Goal: Communication & Community: Connect with others

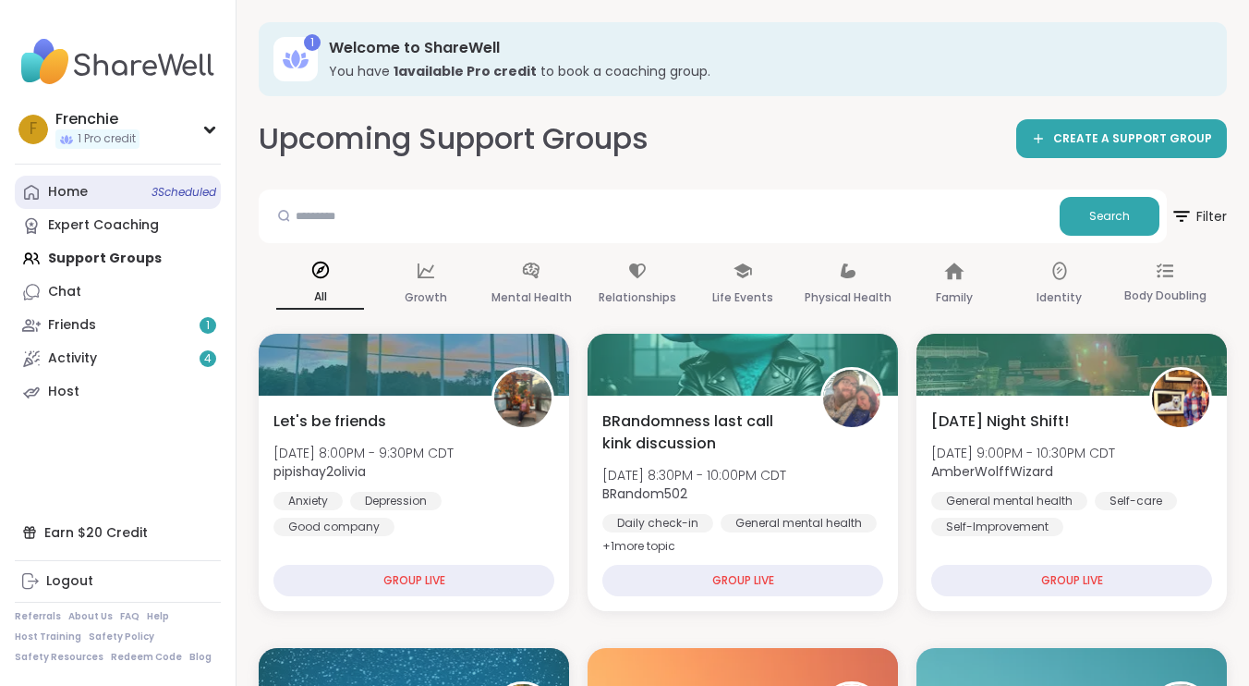
click at [176, 195] on span "3 Scheduled" at bounding box center [184, 192] width 65 height 15
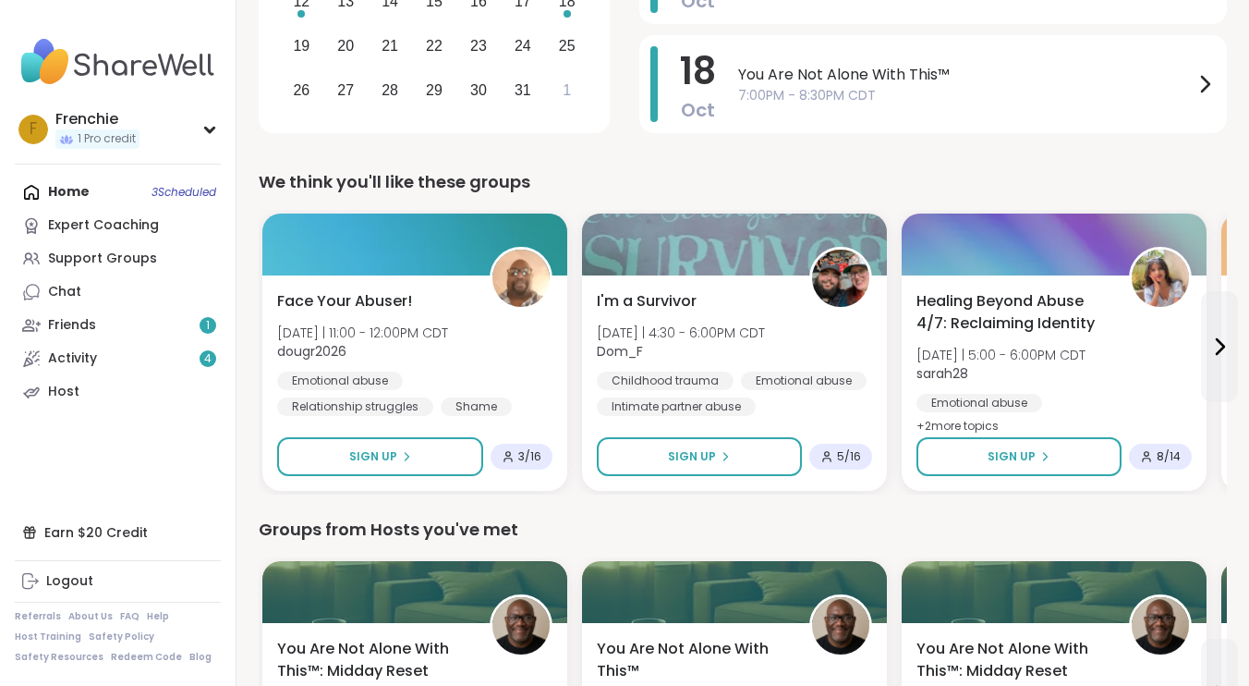
scroll to position [454, 0]
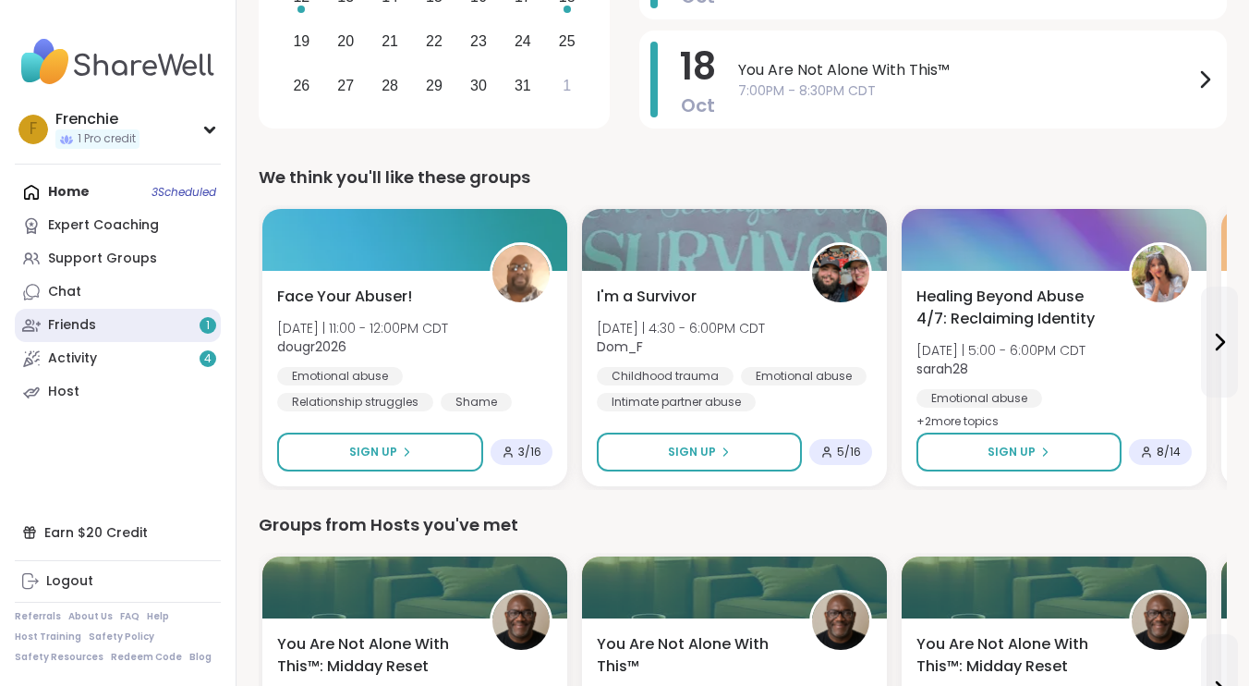
click at [155, 323] on link "Friends 1" at bounding box center [118, 325] width 206 height 33
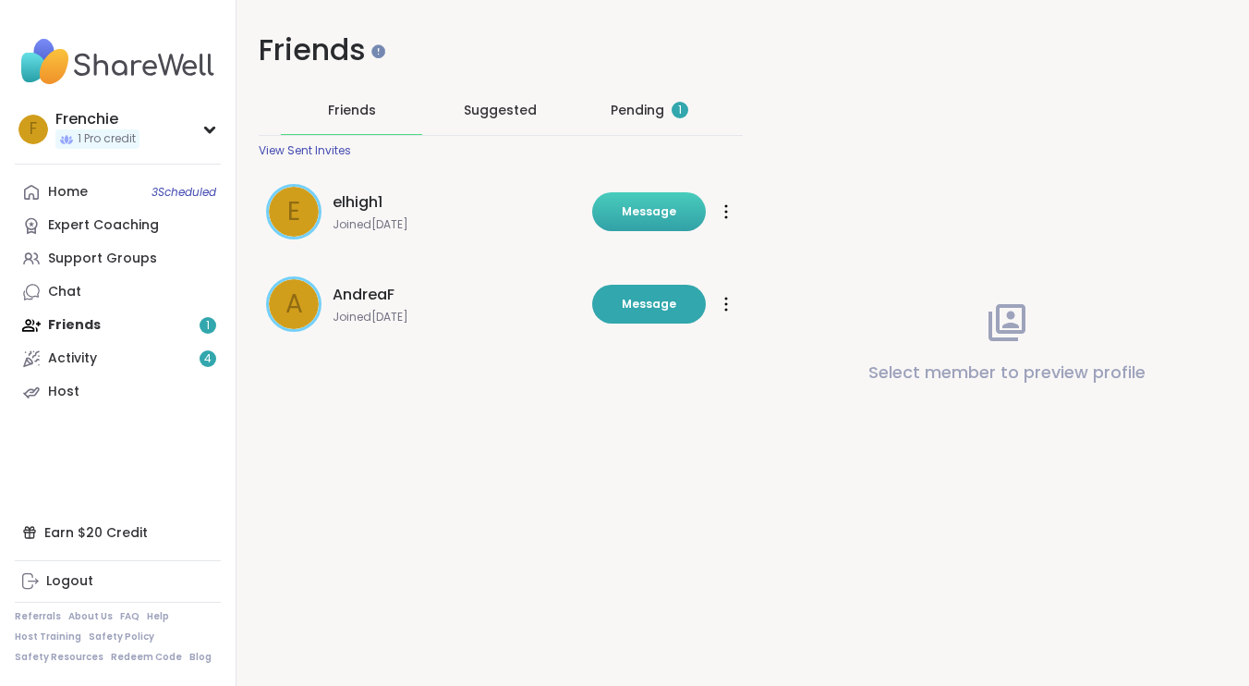
click at [625, 213] on button "Message" at bounding box center [649, 211] width 114 height 39
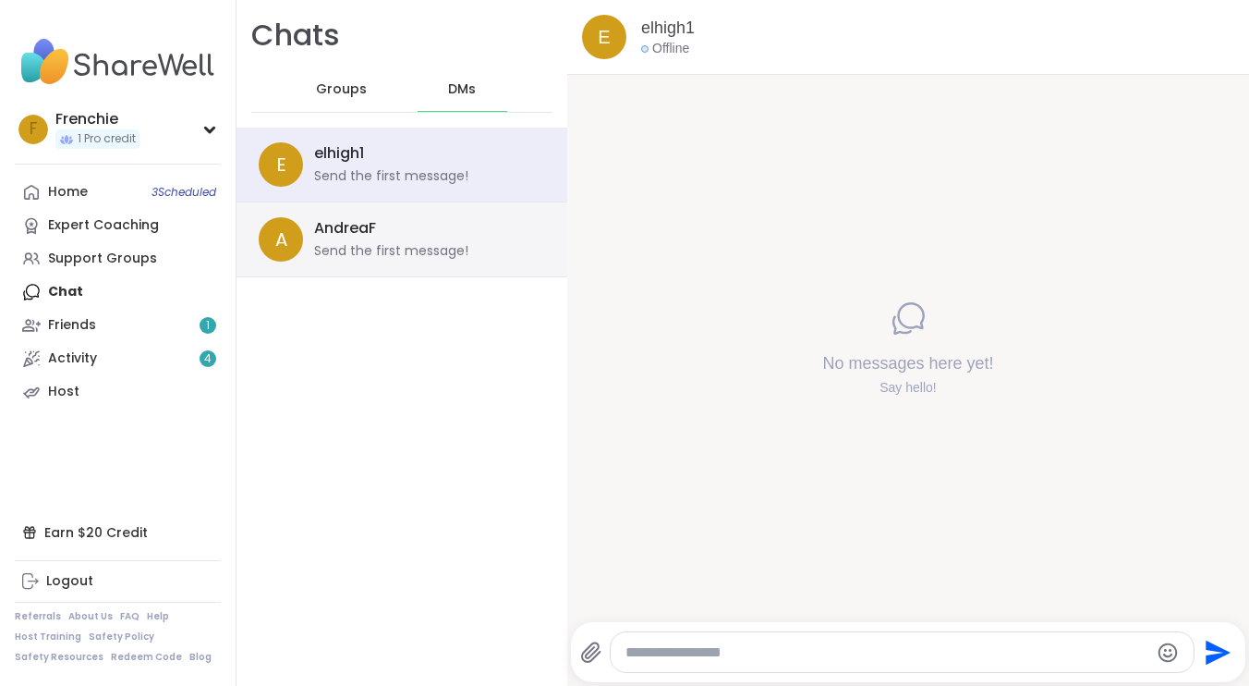
click at [388, 254] on div "Send the first message!" at bounding box center [391, 251] width 154 height 18
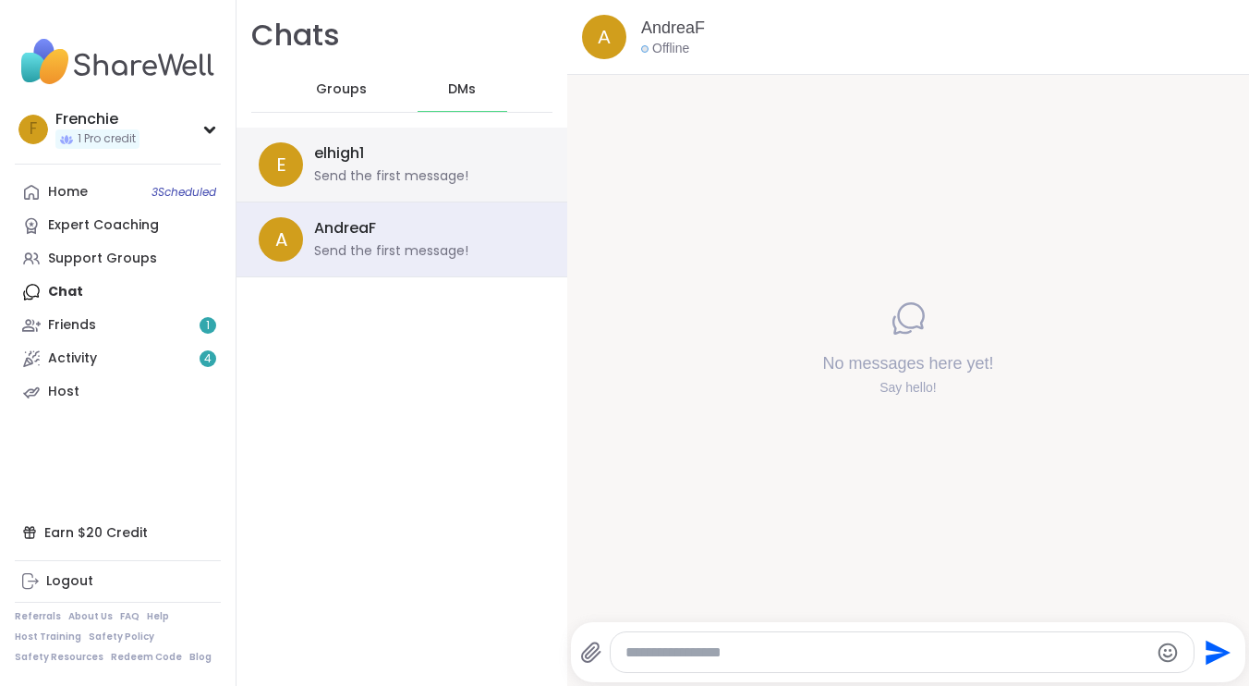
click at [371, 167] on div "Send the first message!" at bounding box center [391, 176] width 154 height 18
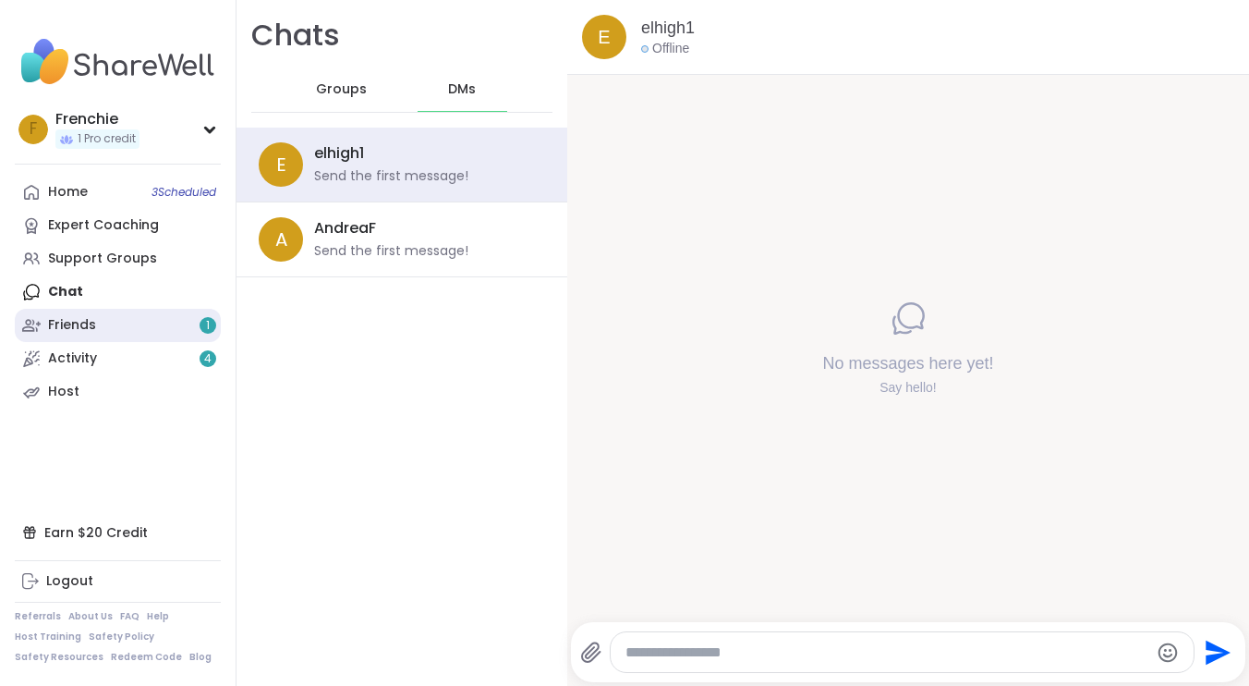
click at [143, 325] on link "Friends 1" at bounding box center [118, 325] width 206 height 33
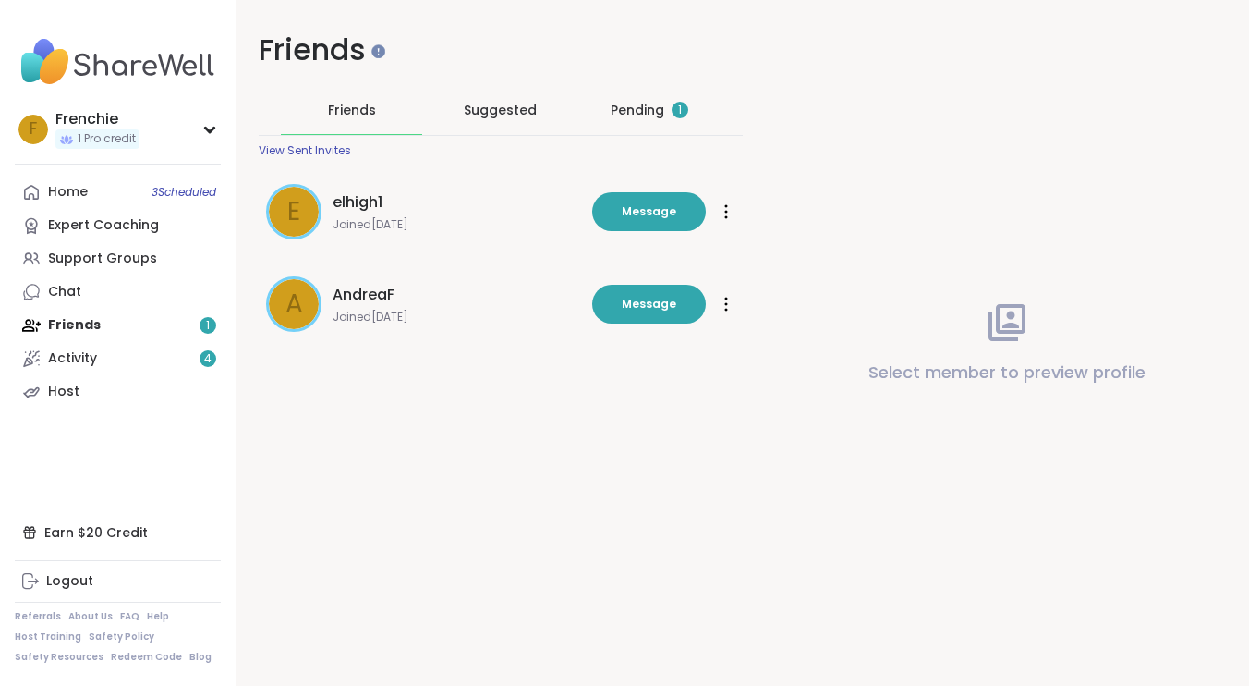
click at [633, 108] on div "Pending 1" at bounding box center [650, 110] width 78 height 18
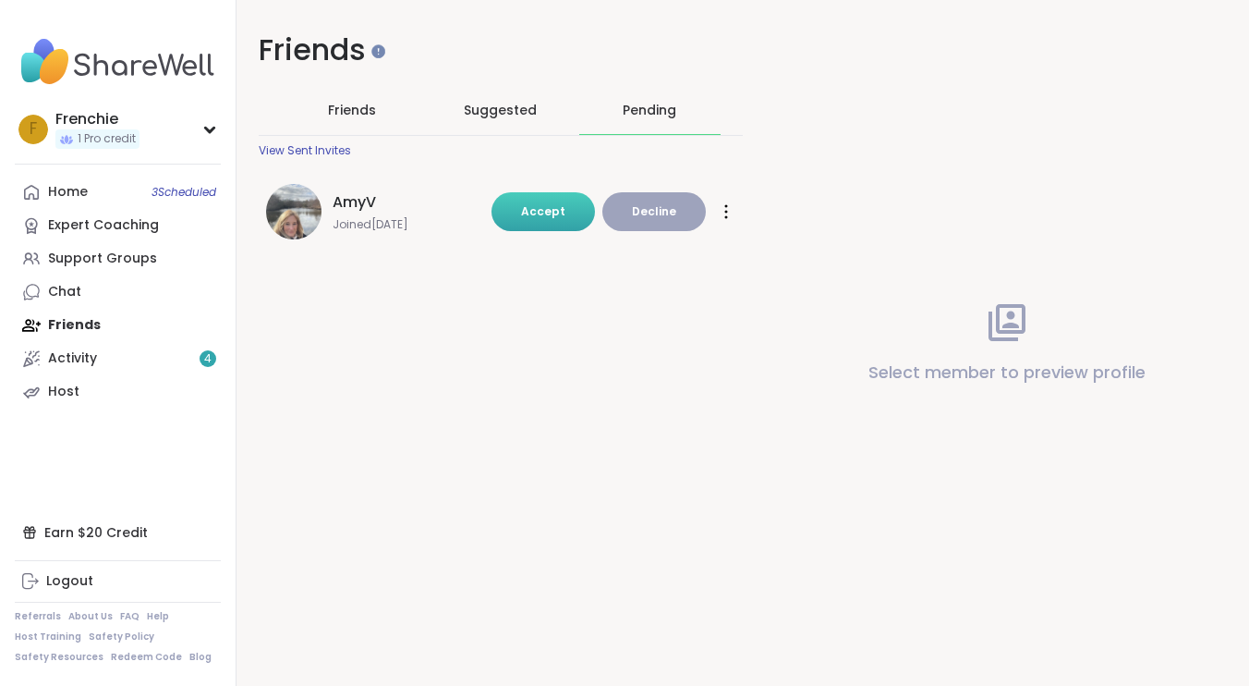
click at [550, 203] on span "Accept" at bounding box center [543, 211] width 44 height 16
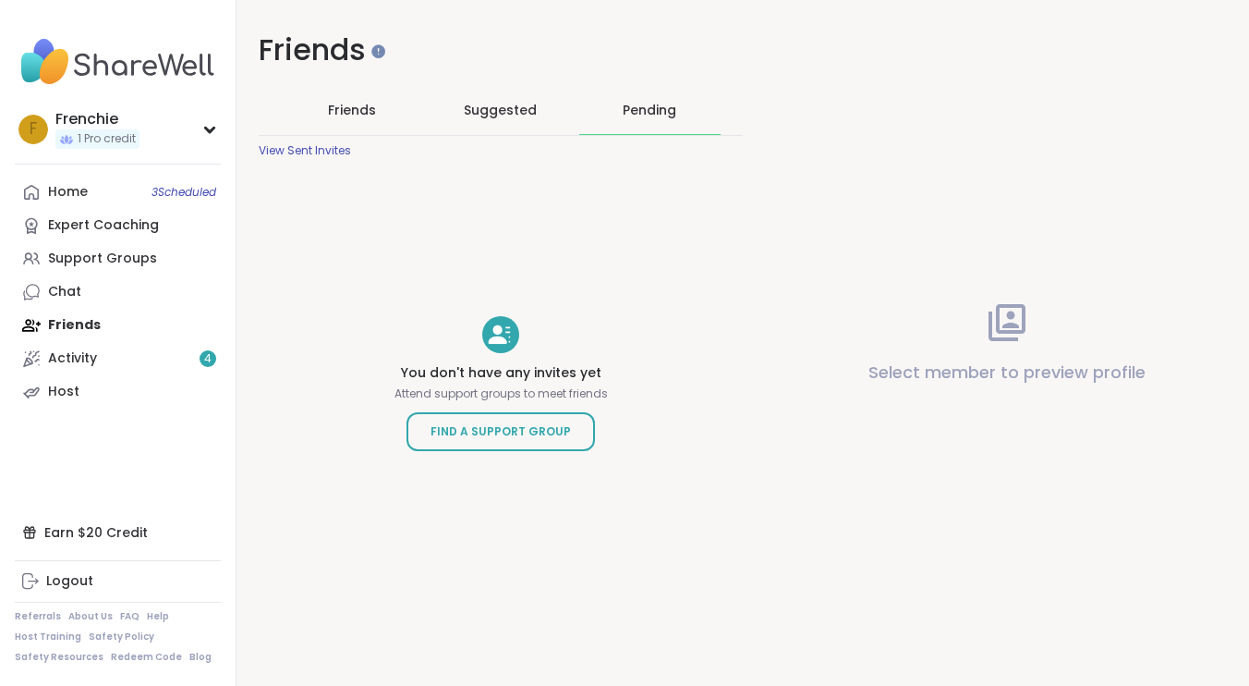
click at [81, 320] on div "Home 3 Scheduled Expert Coaching Support Groups Chat Friends Activity 4 Host" at bounding box center [118, 292] width 206 height 233
click at [79, 327] on div "Home 3 Scheduled Expert Coaching Support Groups Chat Friends Activity 4 Host" at bounding box center [118, 292] width 206 height 233
click at [301, 148] on div "View Sent Invites" at bounding box center [305, 150] width 92 height 15
click at [359, 111] on span "Friends" at bounding box center [352, 110] width 48 height 18
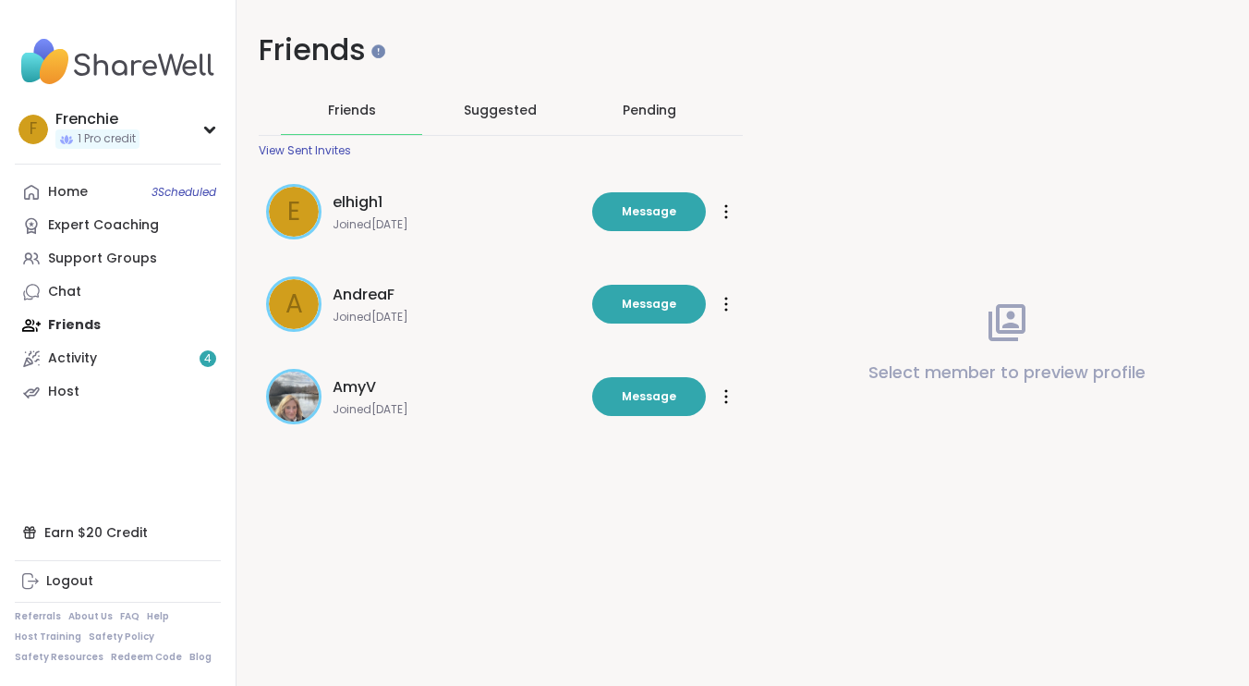
click at [358, 204] on span "elhigh1" at bounding box center [358, 202] width 50 height 22
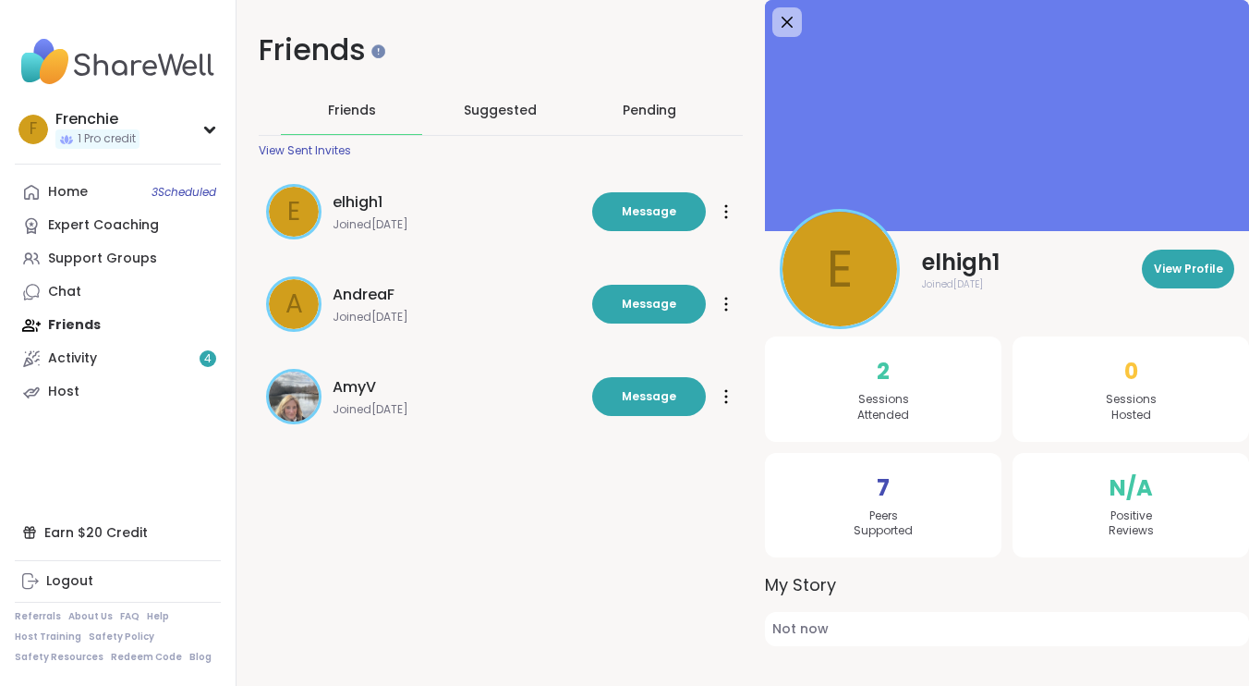
click at [365, 293] on span "AndreaF" at bounding box center [364, 295] width 62 height 22
click at [479, 65] on h1 "Friends" at bounding box center [501, 51] width 484 height 42
click at [634, 404] on button "Message" at bounding box center [649, 396] width 114 height 39
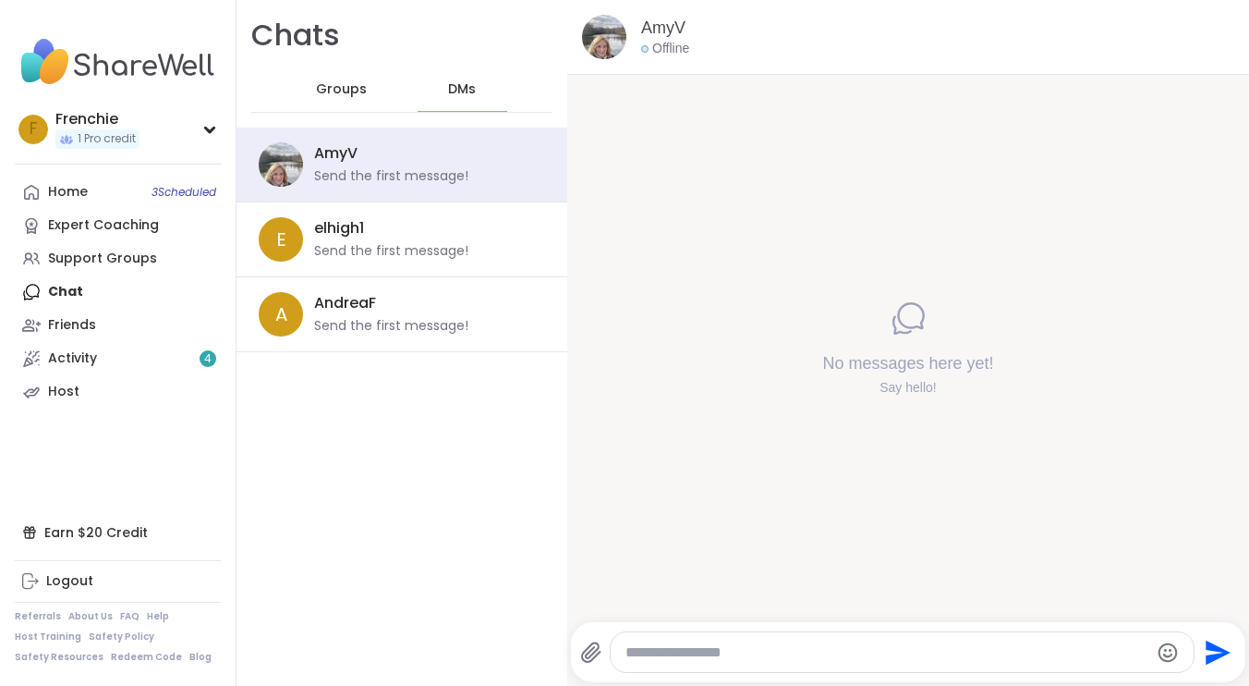
click at [720, 651] on textarea "Type your message" at bounding box center [887, 652] width 523 height 18
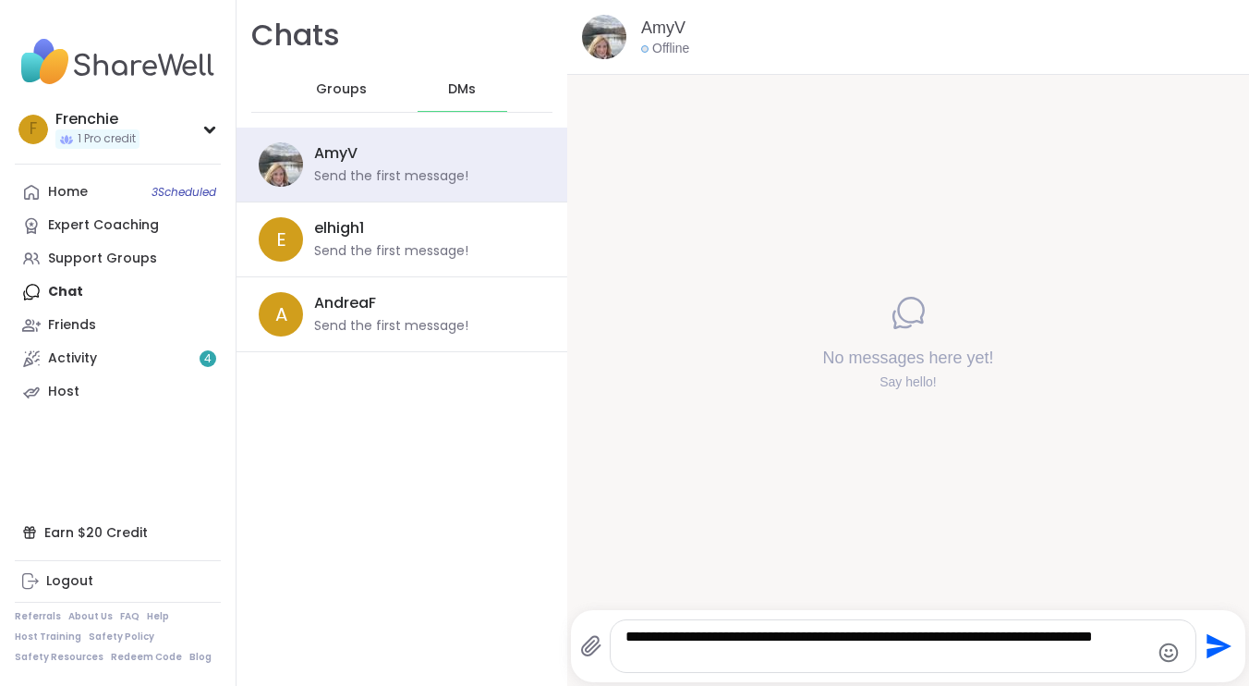
type textarea "**********"
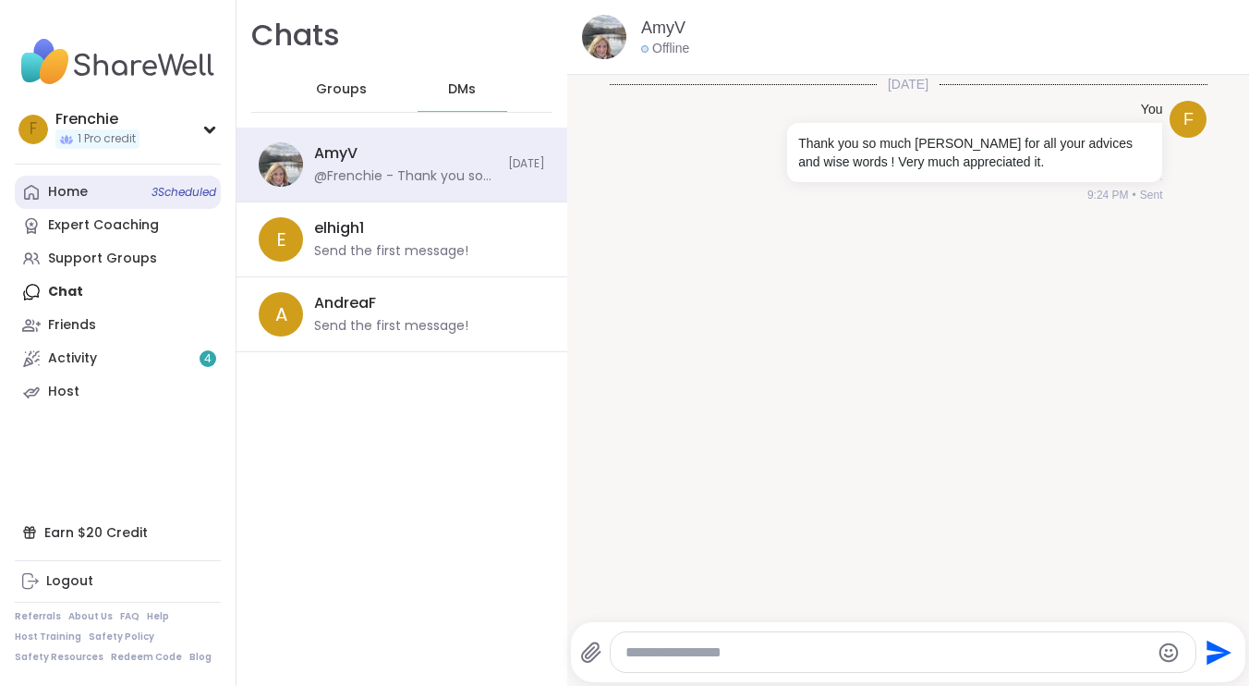
click at [172, 191] on span "3 Scheduled" at bounding box center [184, 192] width 65 height 15
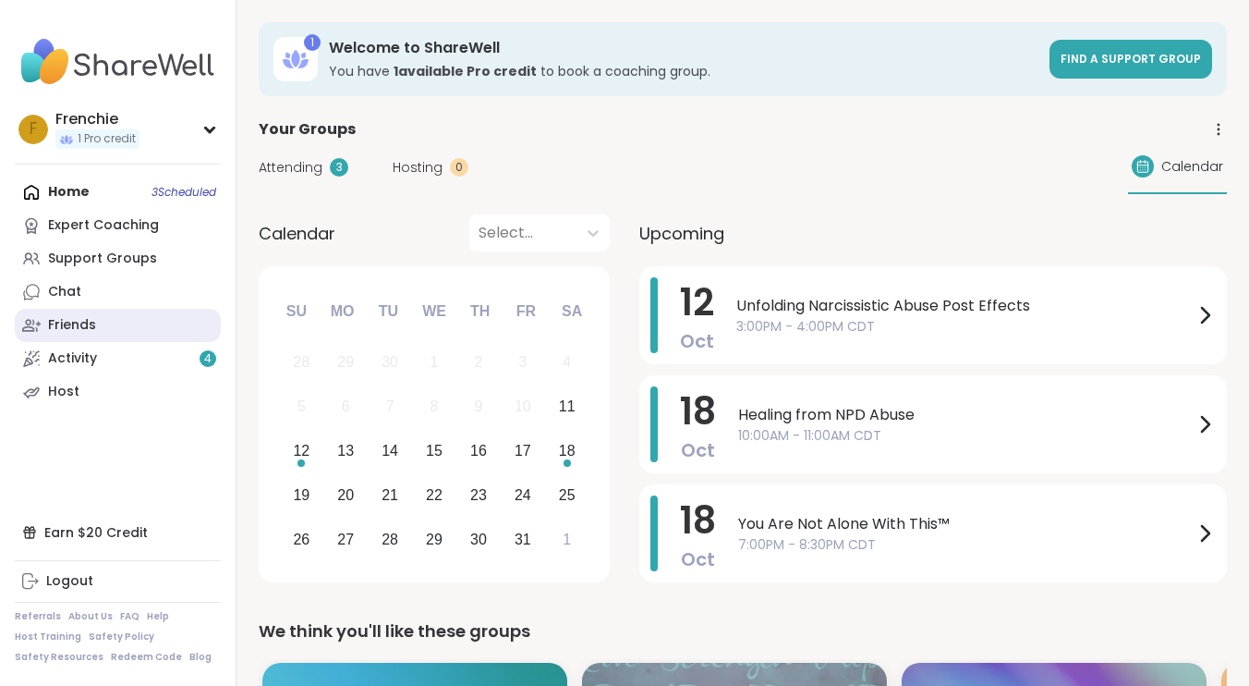
click at [82, 326] on div "Friends" at bounding box center [72, 325] width 48 height 18
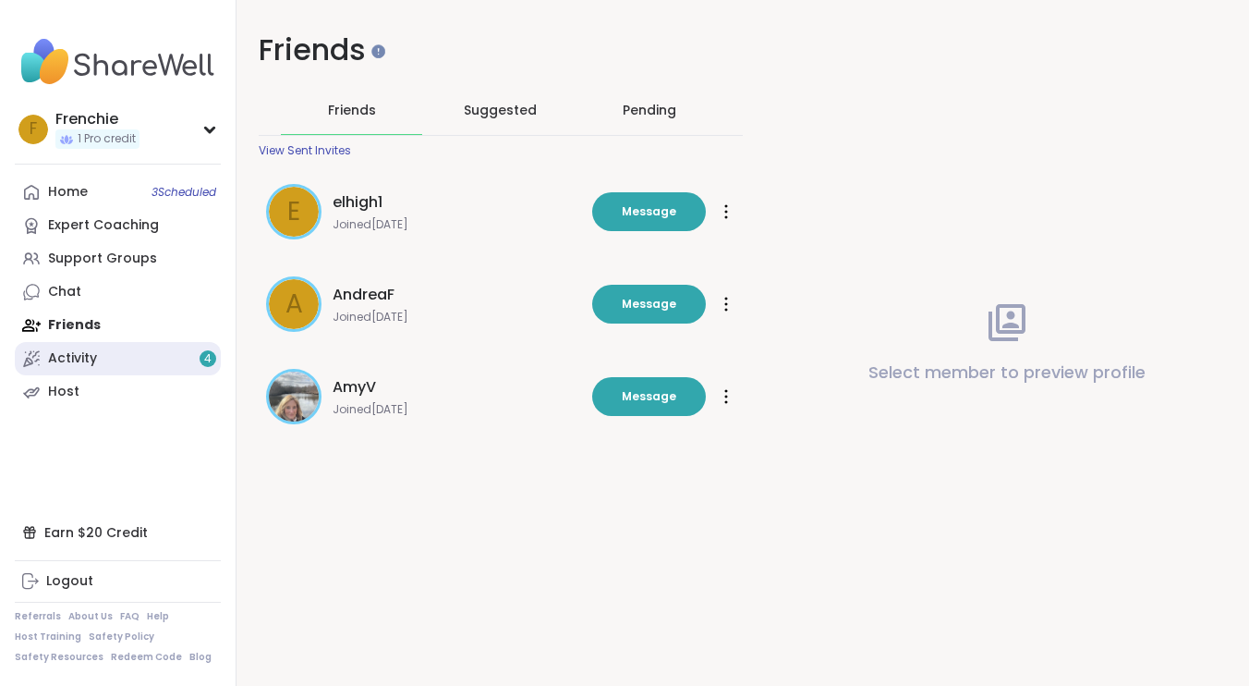
click at [72, 367] on link "Activity 4" at bounding box center [118, 358] width 206 height 33
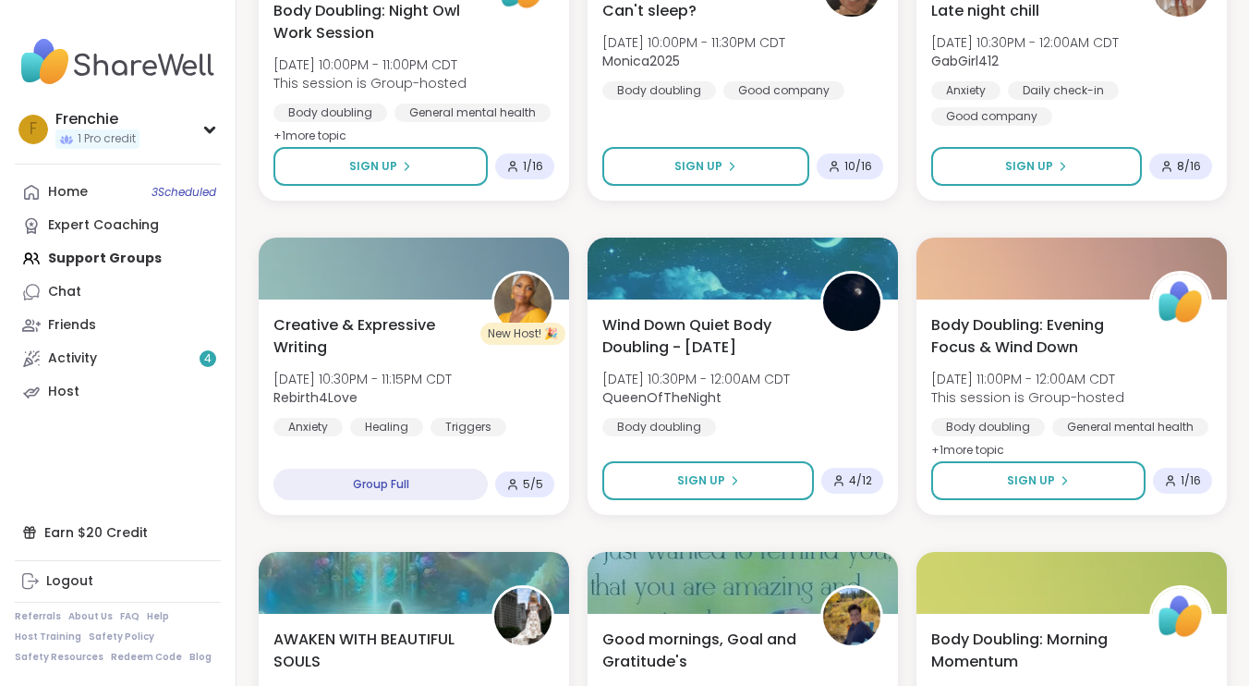
scroll to position [730, 0]
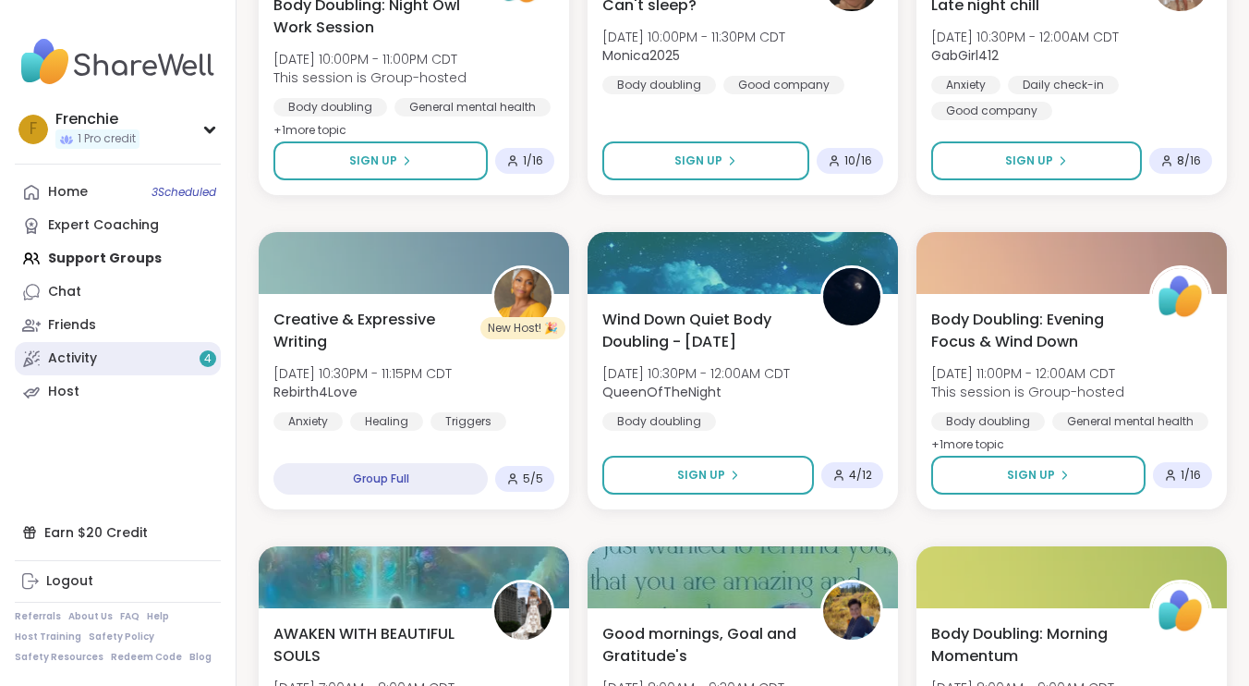
click at [86, 345] on link "Activity 4" at bounding box center [118, 358] width 206 height 33
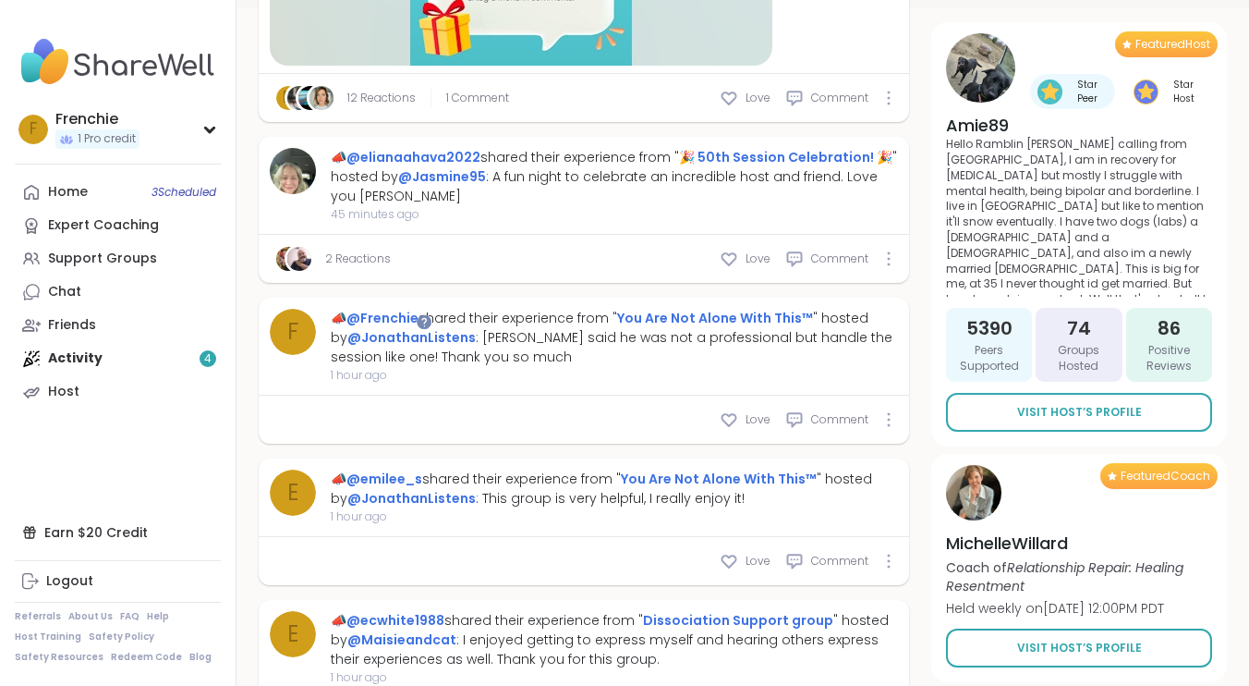
scroll to position [773, 0]
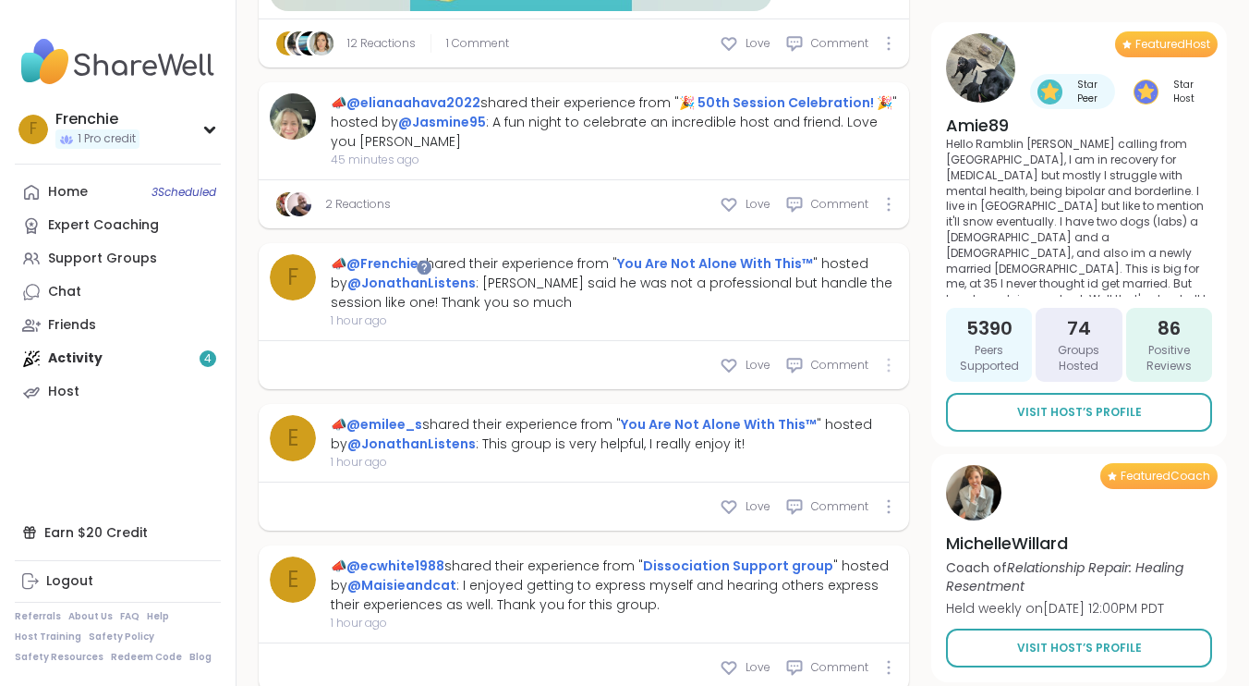
click at [891, 370] on div at bounding box center [888, 365] width 11 height 15
click at [830, 314] on span "1 hour ago" at bounding box center [614, 320] width 567 height 17
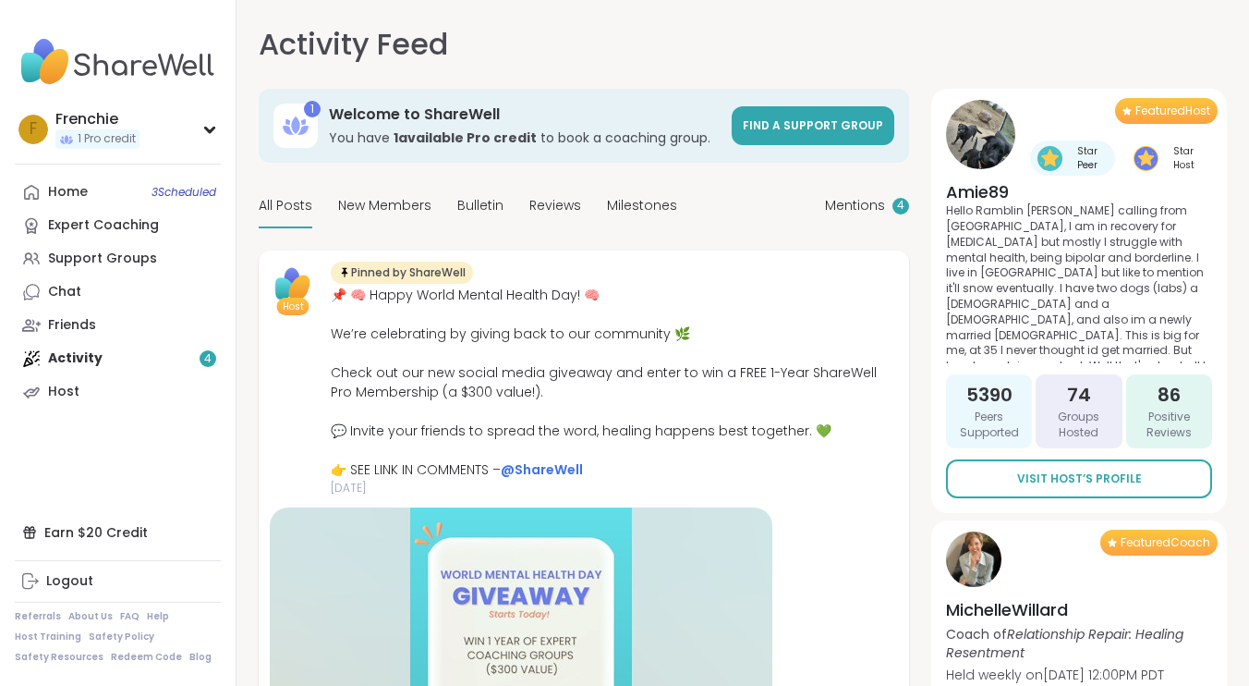
click at [114, 345] on div "Home 3 Scheduled Expert Coaching Support Groups Chat Friends Activity 4 Host" at bounding box center [118, 292] width 206 height 233
click at [104, 357] on div "Home 3 Scheduled Expert Coaching Support Groups Chat Friends Activity 4 Host" at bounding box center [118, 292] width 206 height 233
click at [76, 356] on div "Home 3 Scheduled Expert Coaching Support Groups Chat Friends Activity 4 Host" at bounding box center [118, 292] width 206 height 233
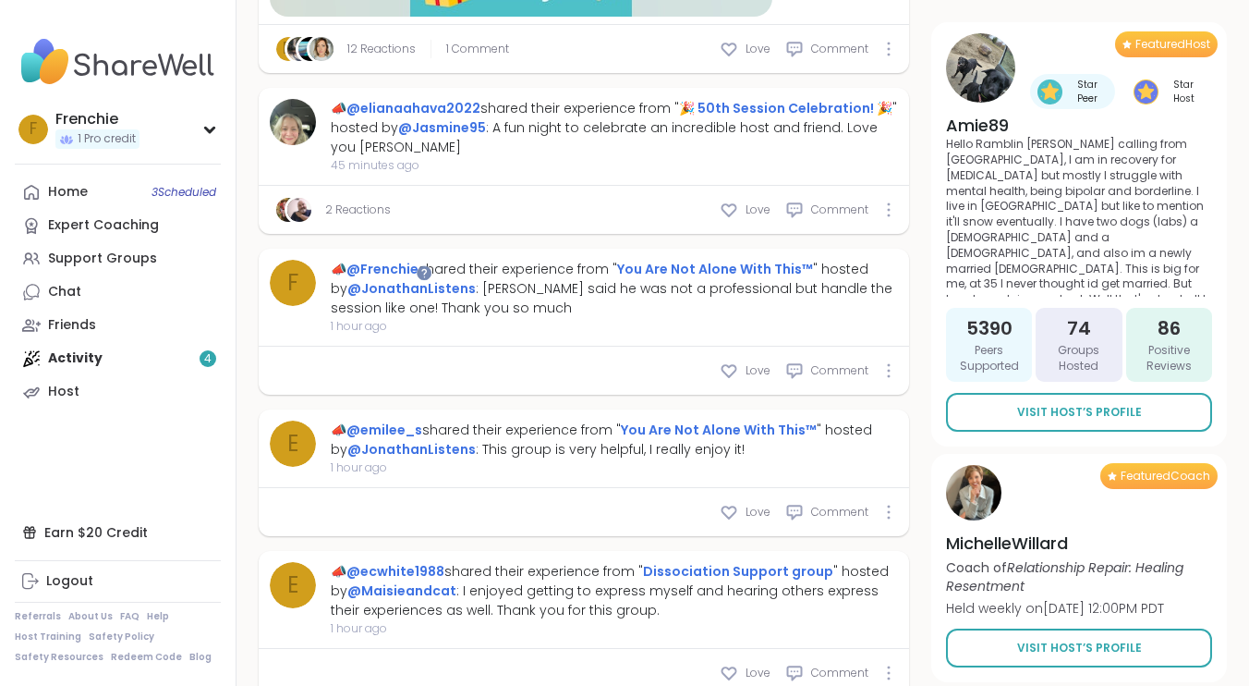
scroll to position [799, 0]
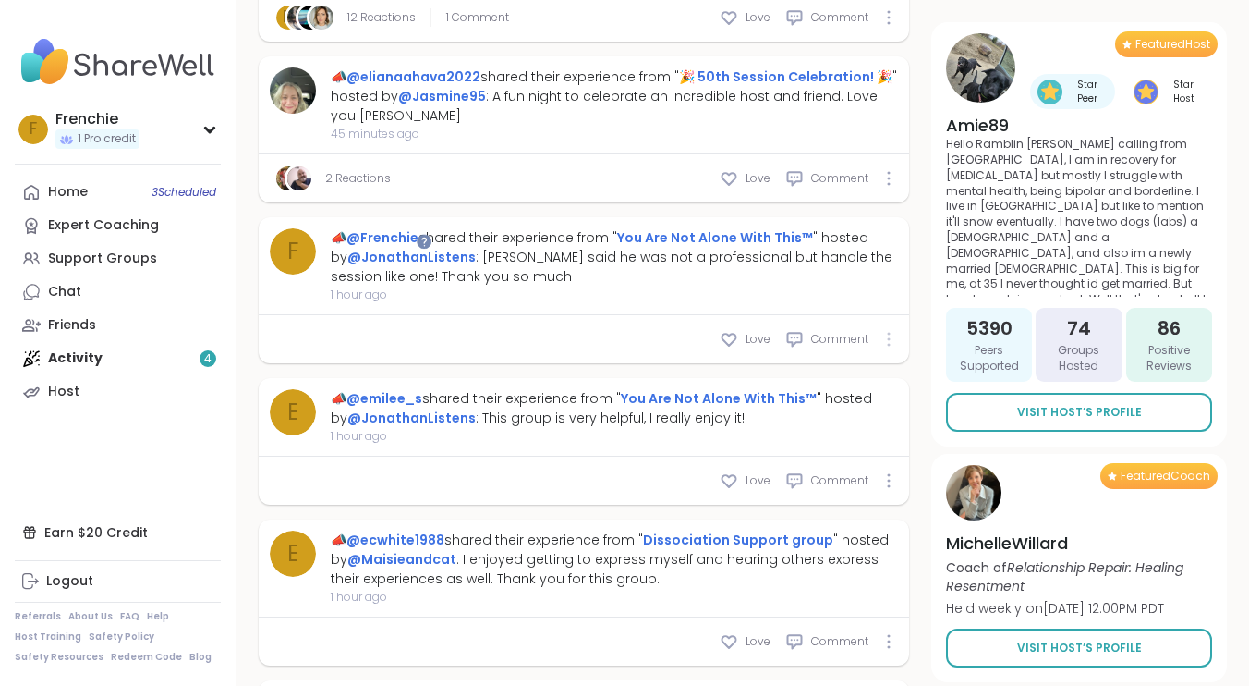
click at [889, 341] on icon at bounding box center [889, 339] width 4 height 15
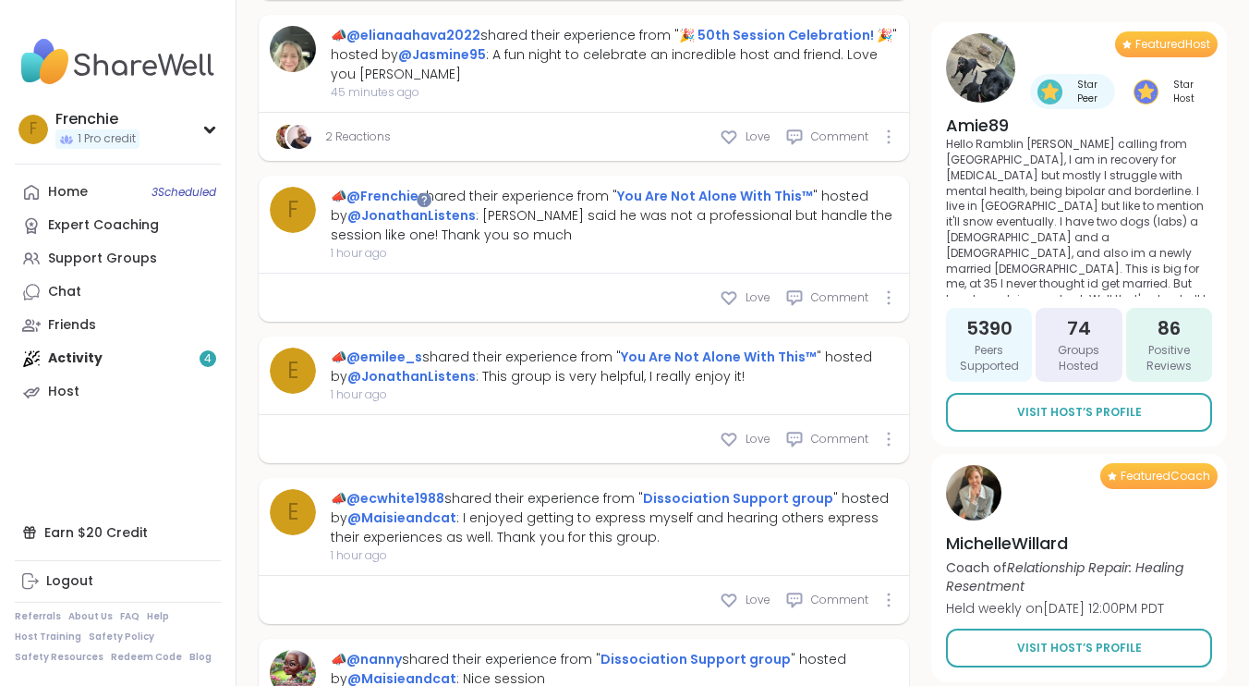
scroll to position [834, 0]
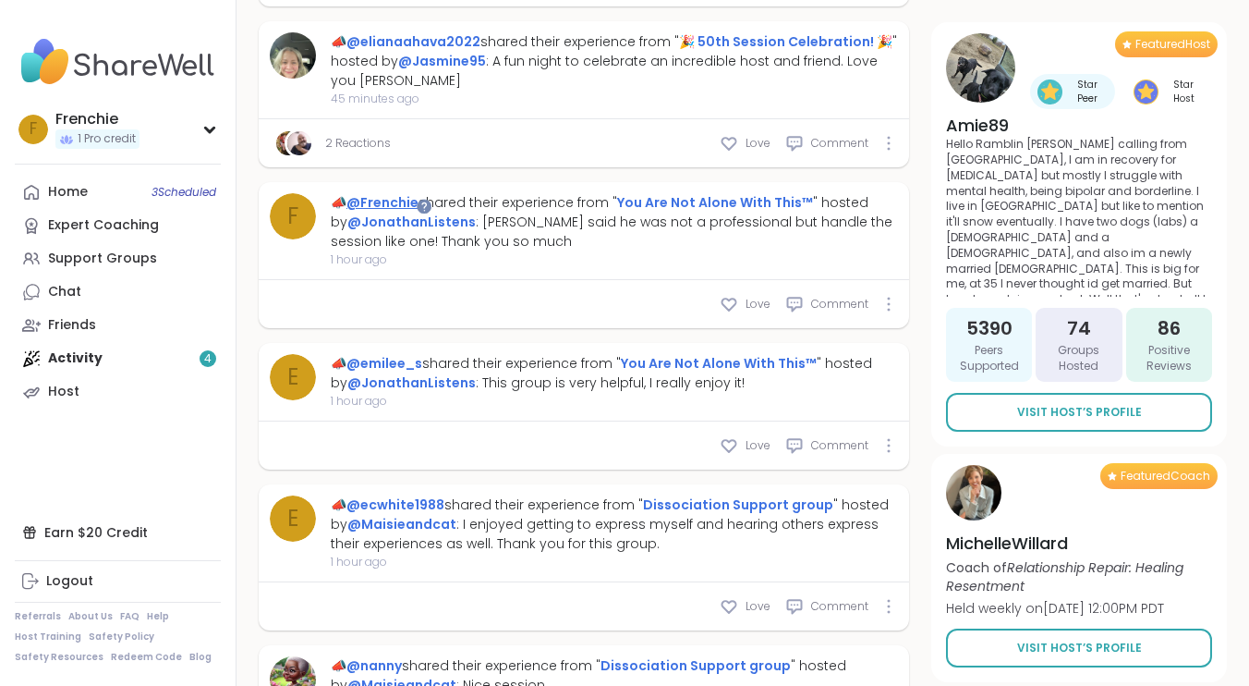
click at [393, 202] on link "@Frenchie" at bounding box center [383, 202] width 72 height 18
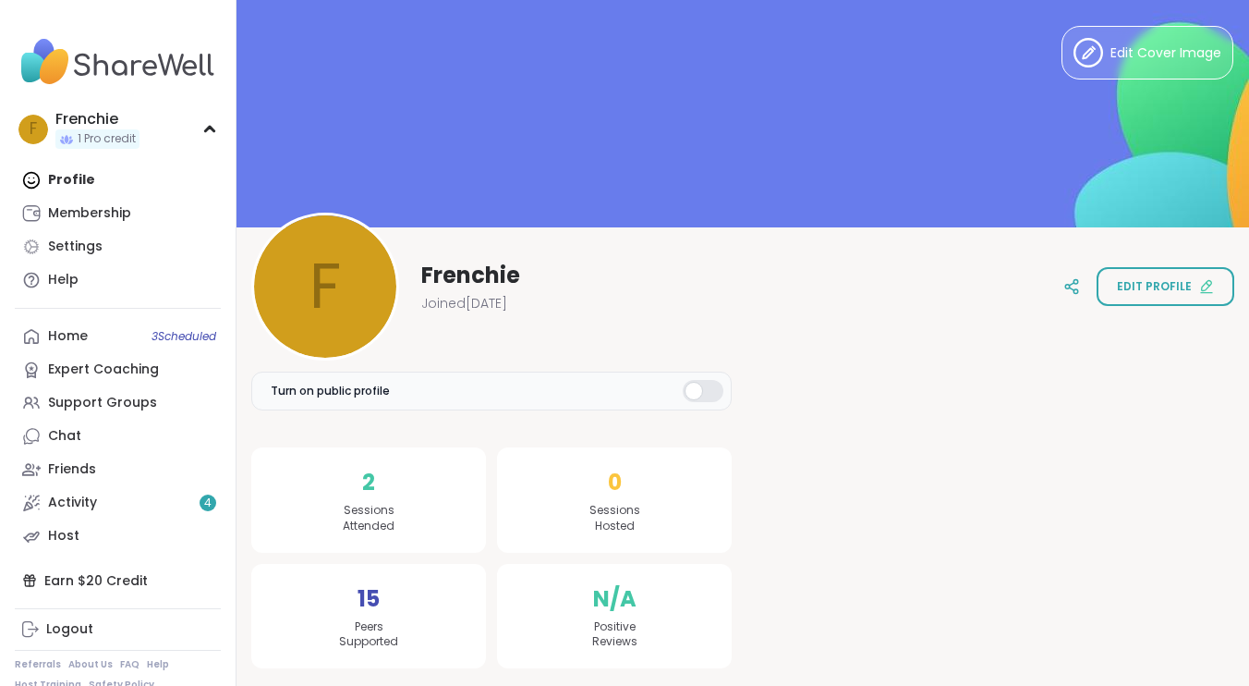
scroll to position [2, 0]
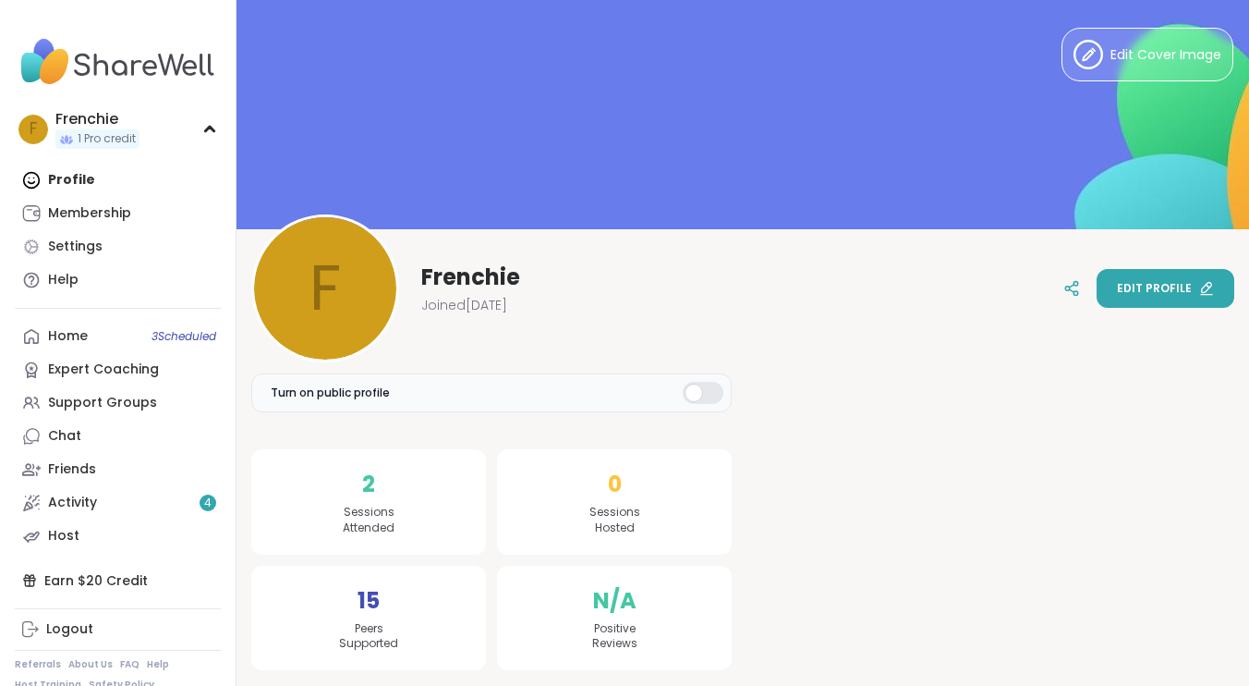
click at [1139, 284] on span "Edit profile" at bounding box center [1154, 288] width 75 height 17
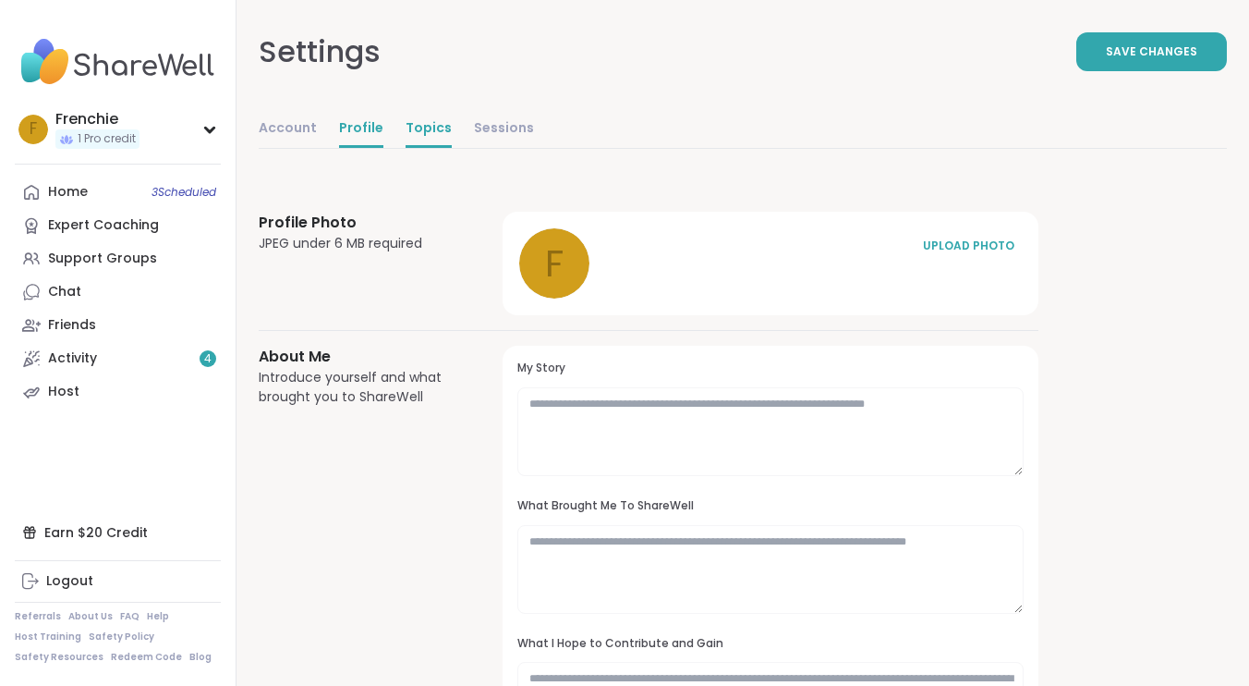
click at [427, 125] on link "Topics" at bounding box center [429, 129] width 46 height 37
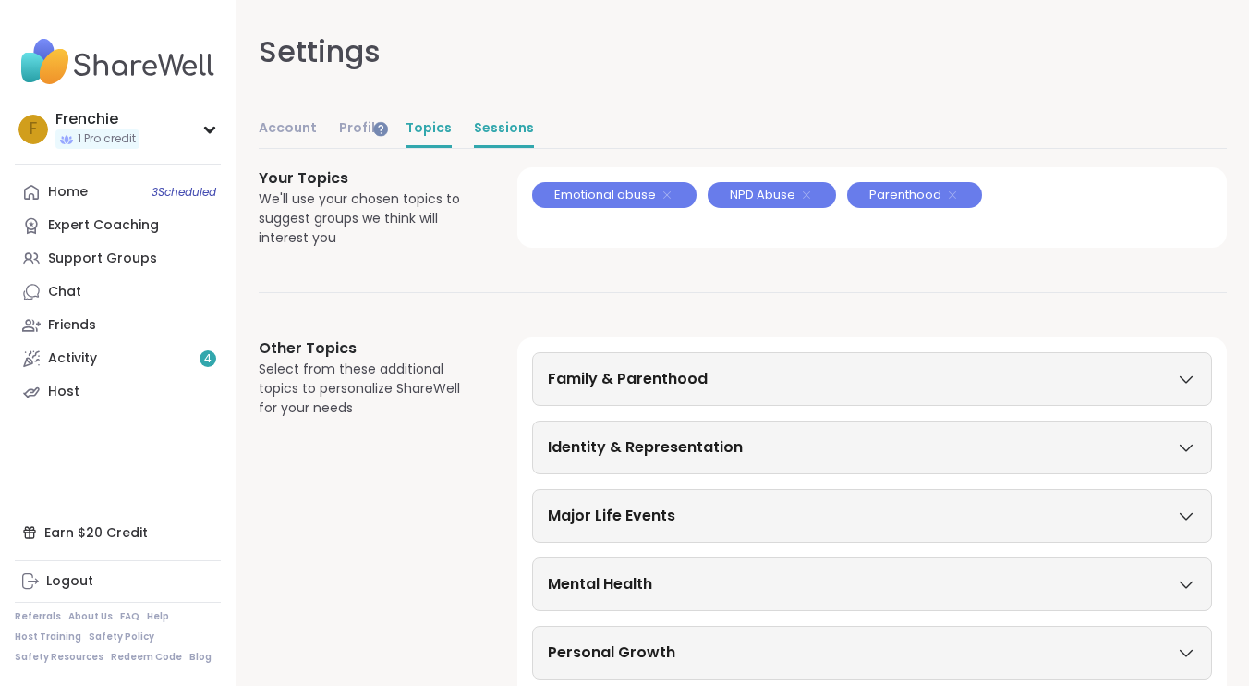
click at [491, 130] on link "Sessions" at bounding box center [504, 129] width 60 height 37
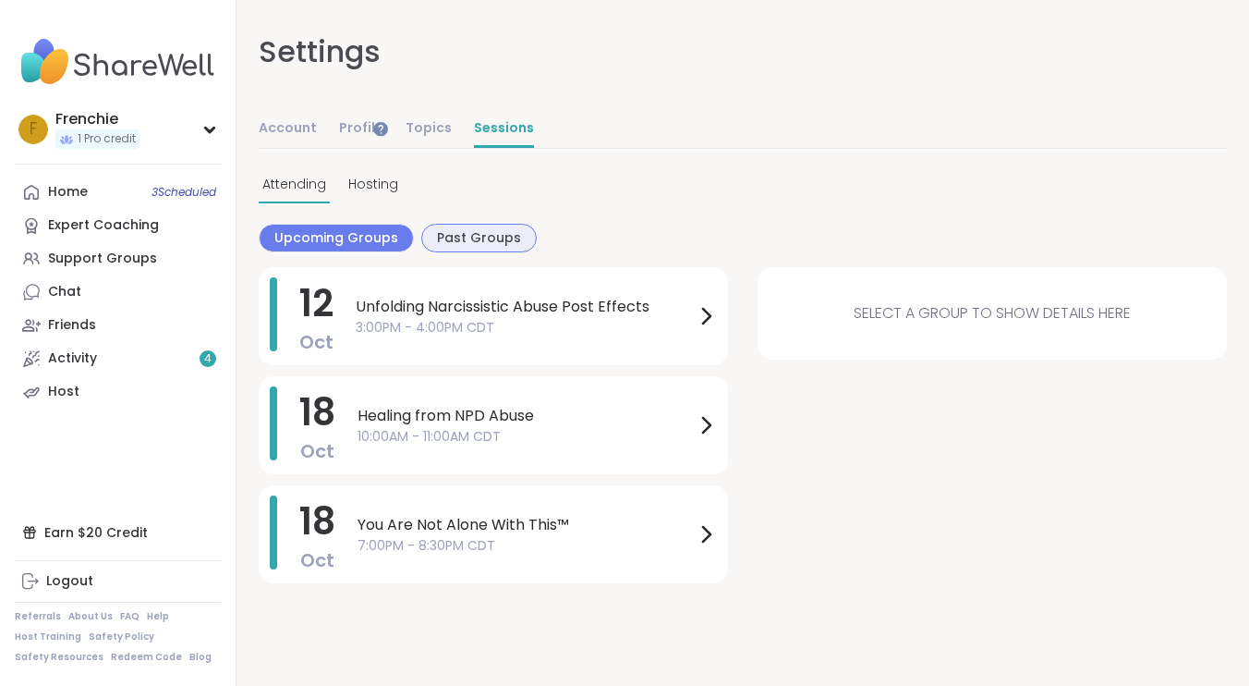
click at [450, 239] on span "Past Groups" at bounding box center [479, 237] width 84 height 19
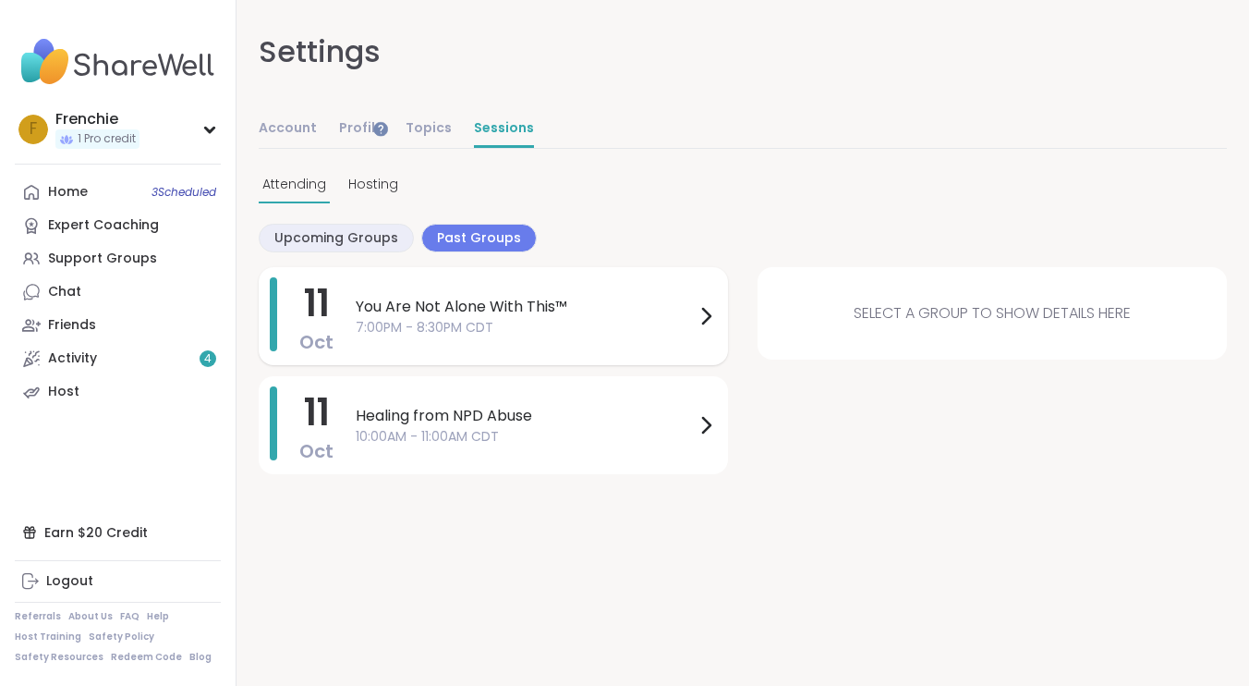
click at [525, 324] on span "7:00PM - 8:30PM CDT" at bounding box center [525, 327] width 339 height 19
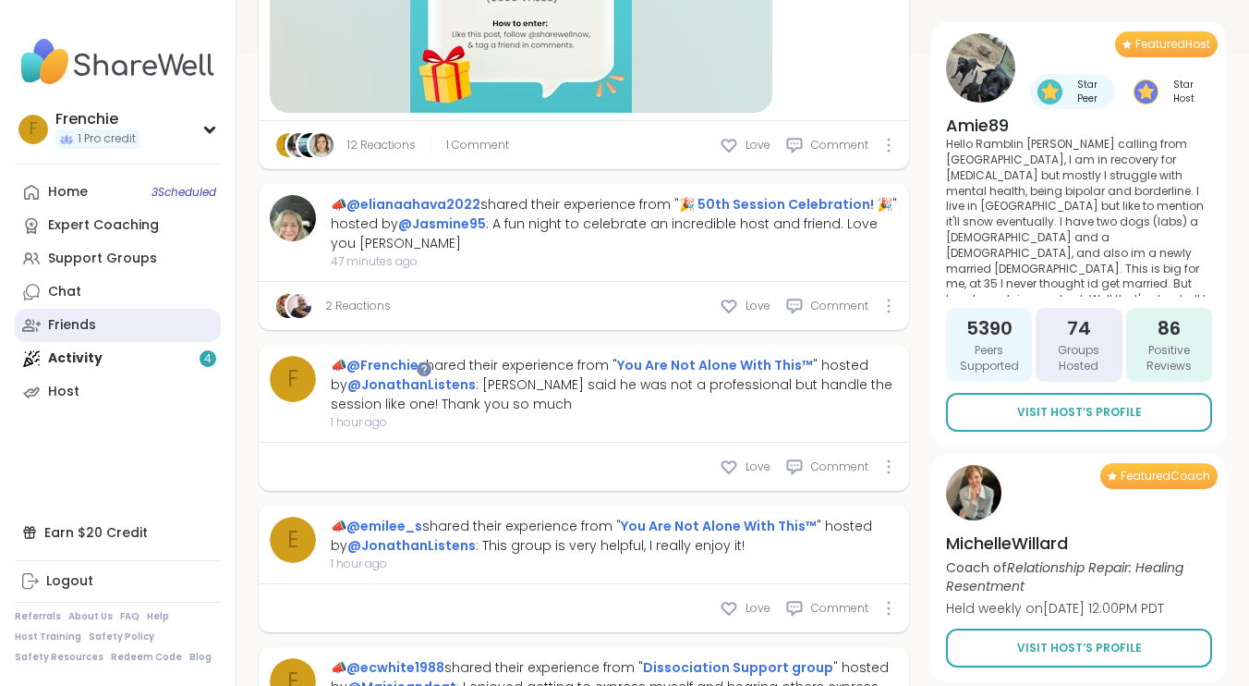
click at [82, 322] on div "Friends" at bounding box center [72, 325] width 48 height 18
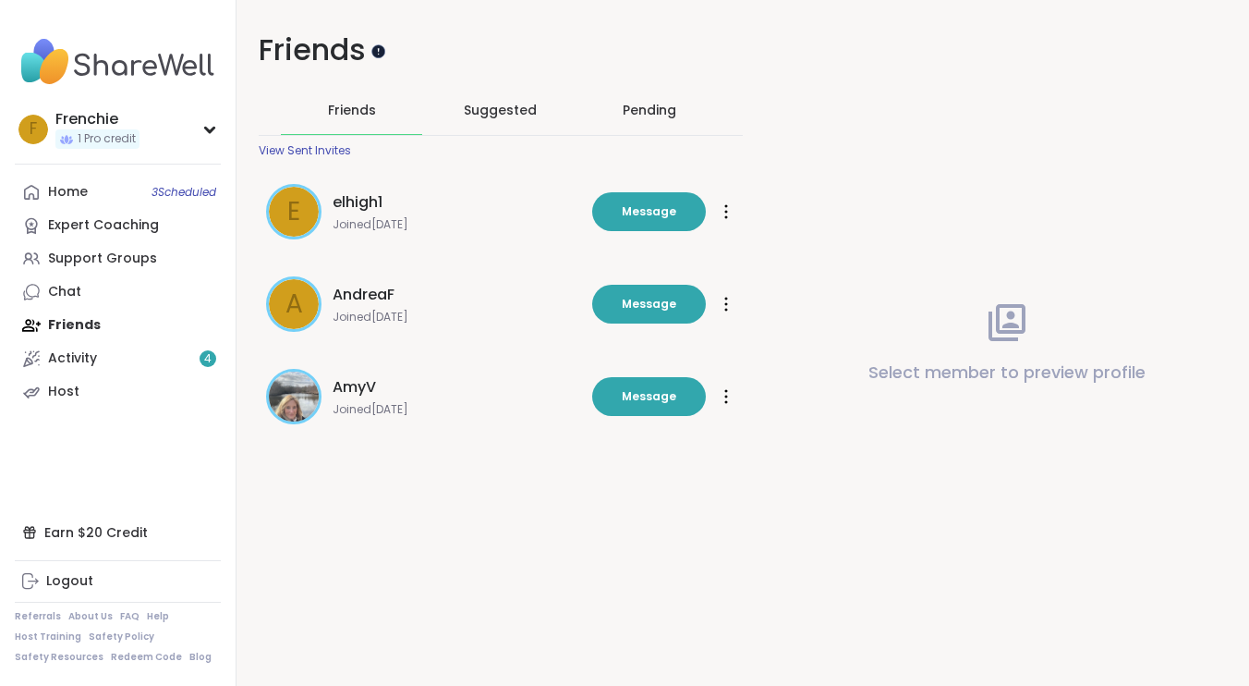
click at [378, 51] on div at bounding box center [378, 51] width 14 height 14
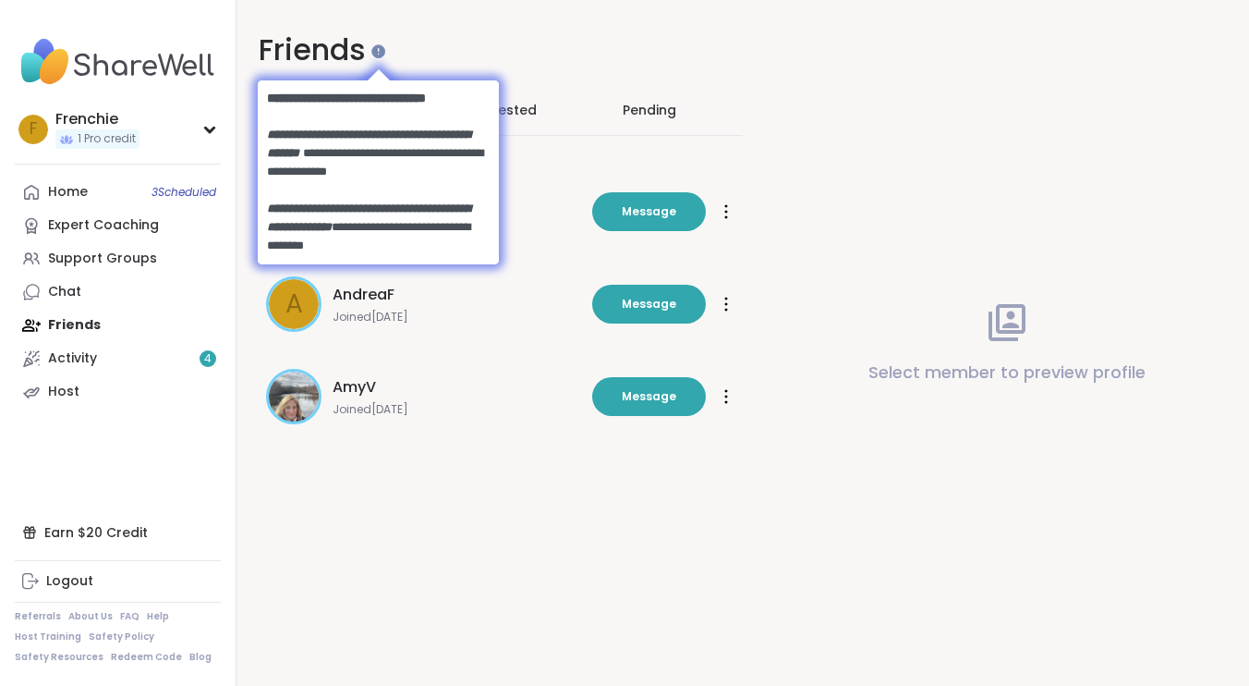
click at [611, 546] on div "Friends Friends Suggested Pending View Sent Invites e elhigh1 Joined [DATE] Mes…" at bounding box center [743, 343] width 1013 height 686
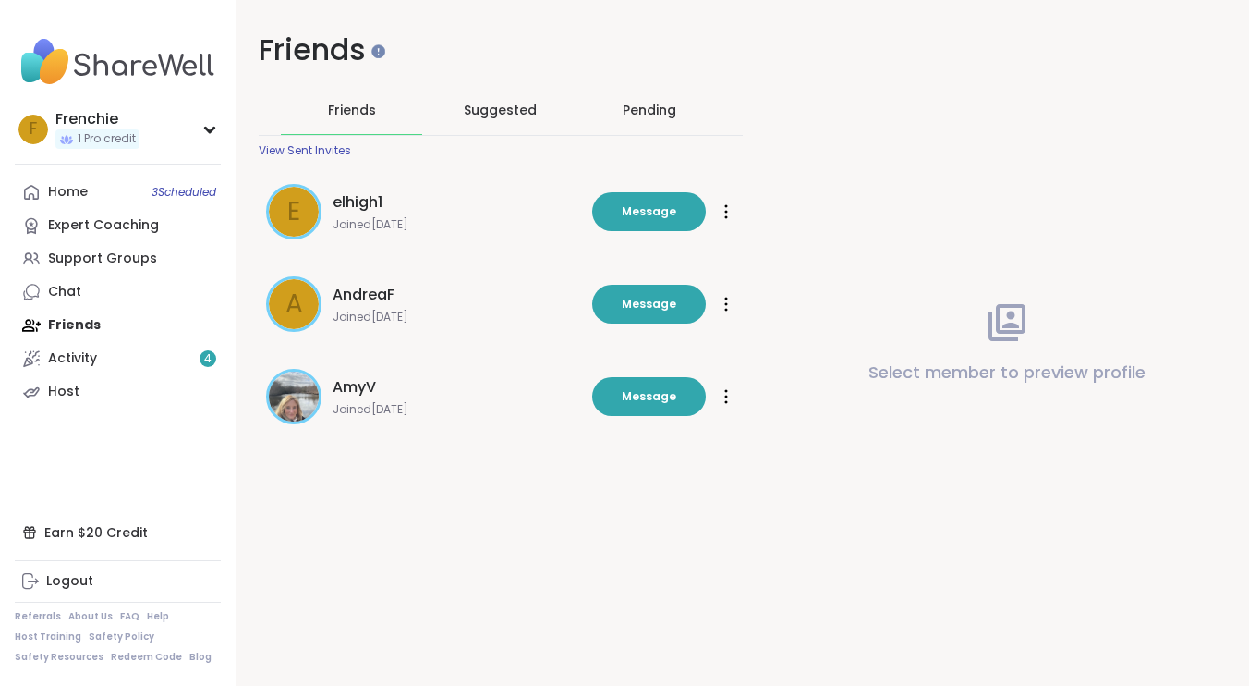
click at [728, 396] on div at bounding box center [726, 397] width 18 height 30
click at [414, 589] on div "Friends Friends Suggested Pending View Sent Invites e elhigh1 Joined [DATE] Mes…" at bounding box center [743, 343] width 1013 height 686
click at [328, 151] on div "View Sent Invites" at bounding box center [305, 150] width 92 height 15
click at [85, 298] on link "Chat" at bounding box center [118, 291] width 206 height 33
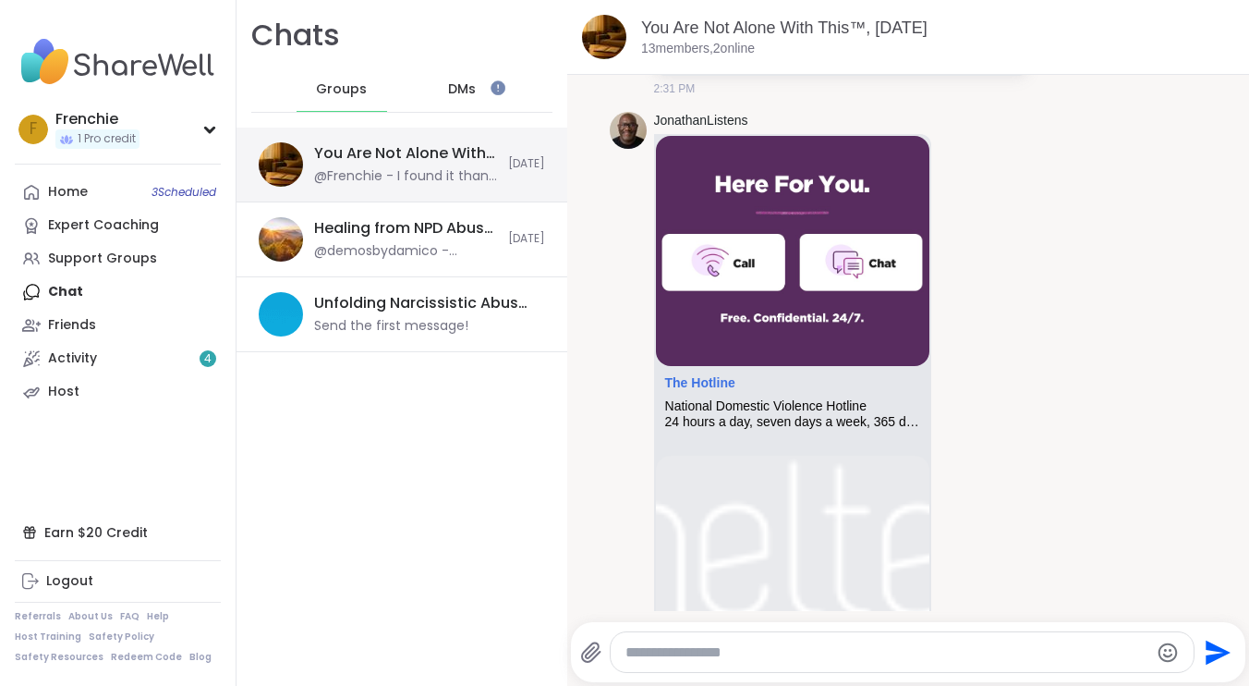
click at [379, 190] on div "You Are Not Alone With This™, [DATE] @Frenchie - I found it thank you so much […" at bounding box center [402, 165] width 331 height 75
click at [383, 154] on div "You Are Not Alone With This™, [DATE]" at bounding box center [405, 153] width 183 height 20
click at [351, 80] on span "Groups" at bounding box center [341, 89] width 51 height 18
click at [463, 88] on span "DMs" at bounding box center [462, 89] width 28 height 18
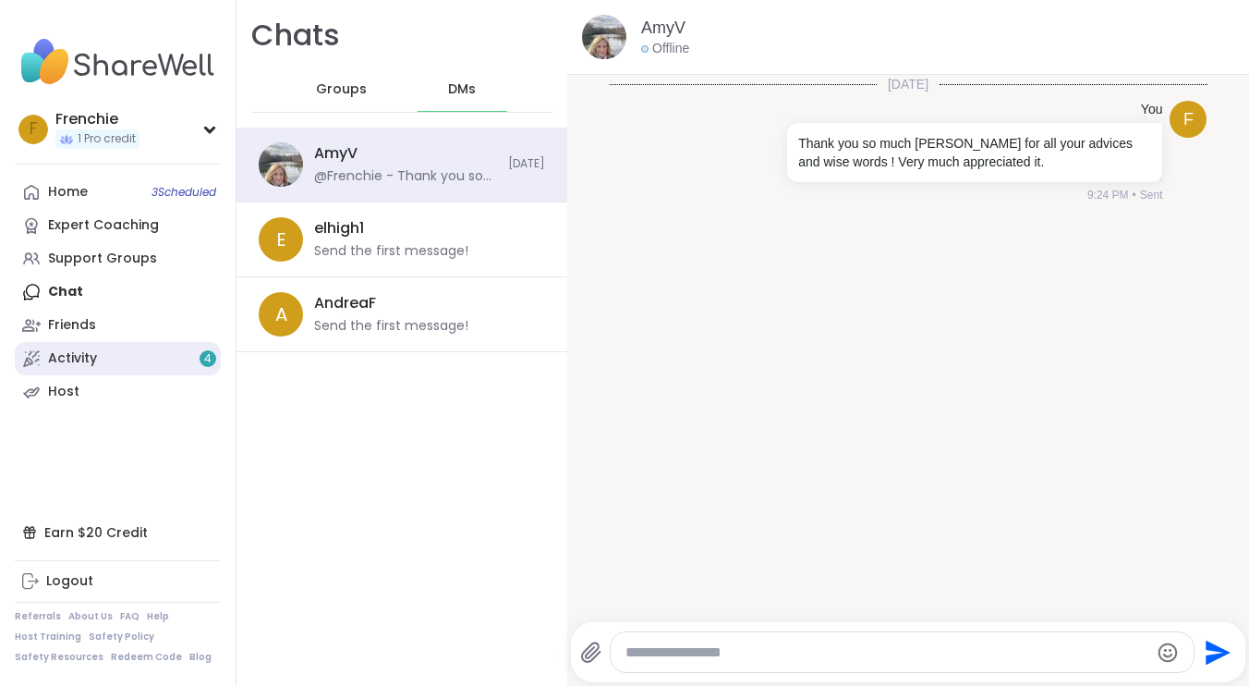
click at [128, 359] on link "Activity 4" at bounding box center [118, 358] width 206 height 33
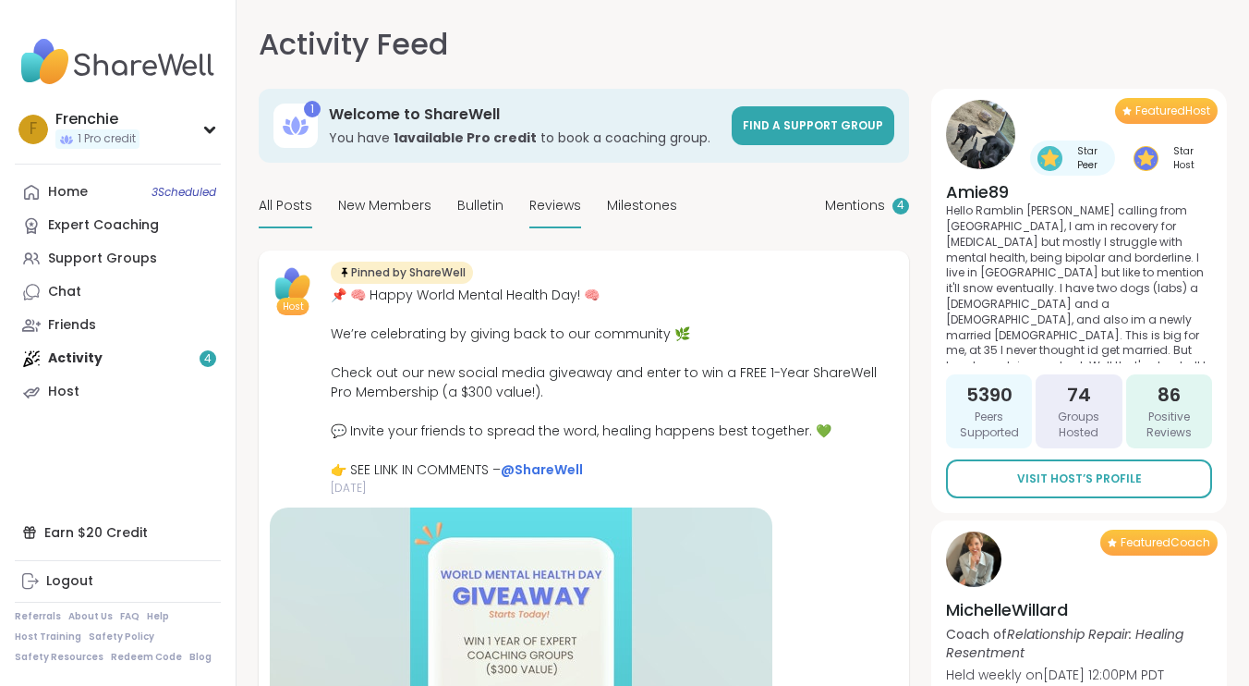
click at [561, 210] on span "Reviews" at bounding box center [555, 205] width 52 height 19
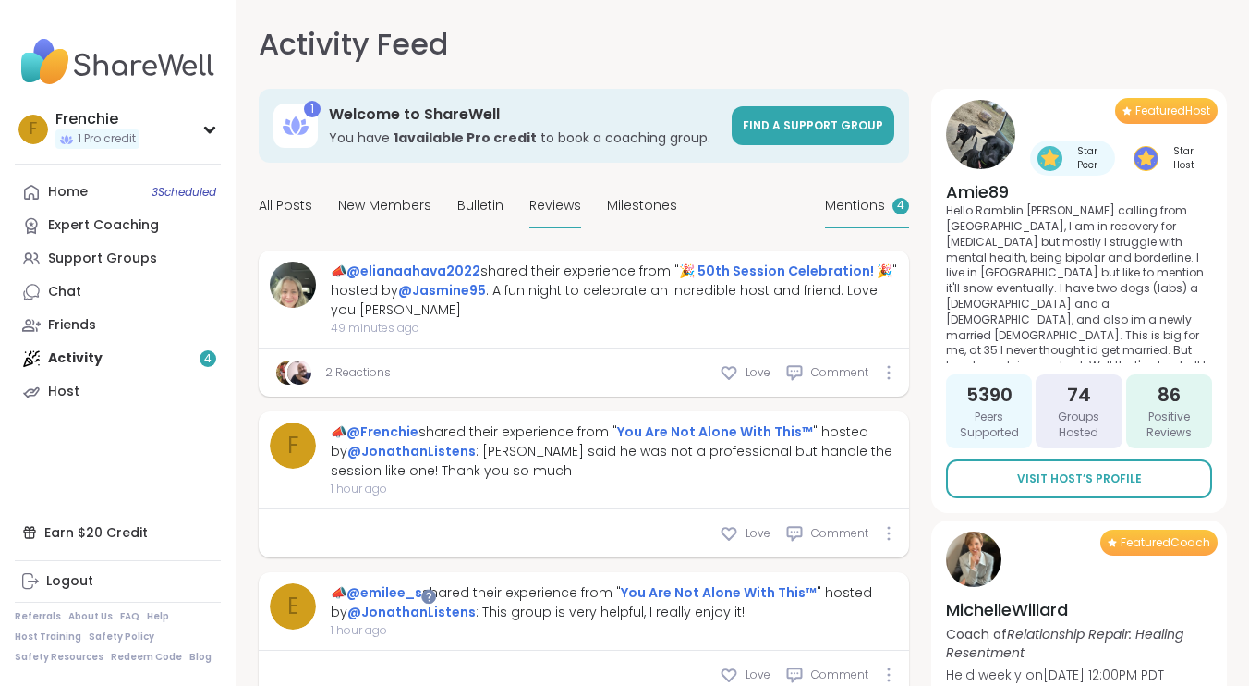
click at [862, 207] on span "Mentions" at bounding box center [855, 205] width 60 height 19
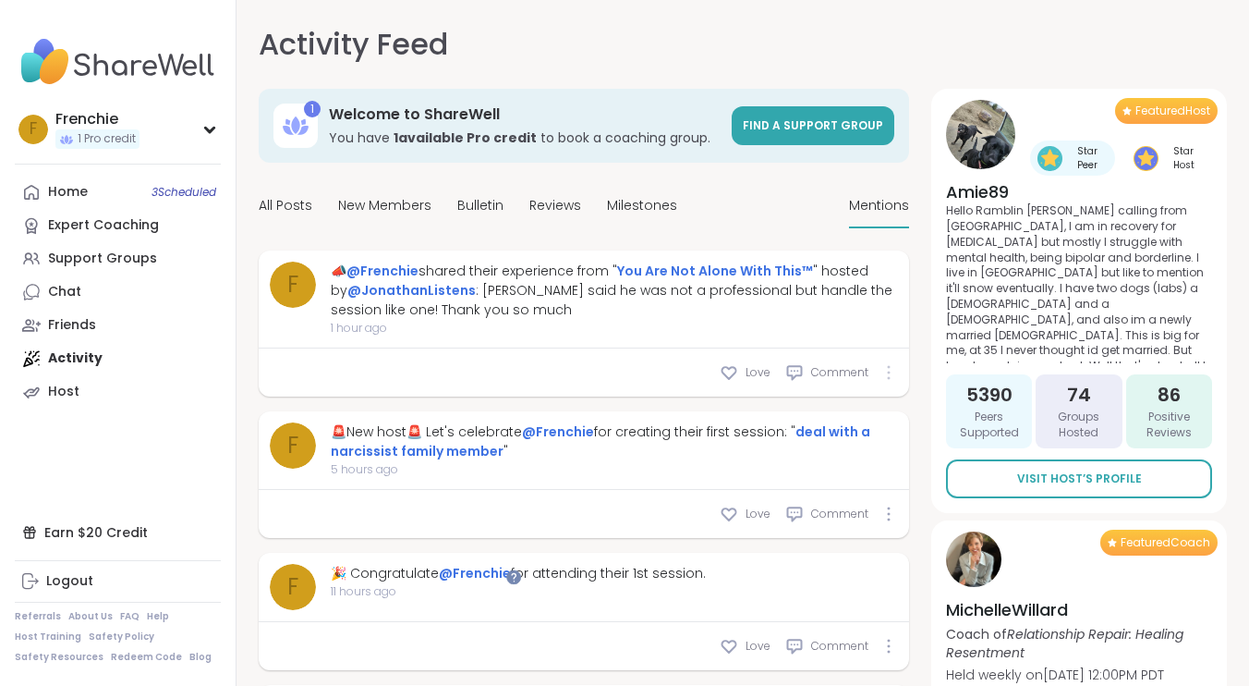
click at [889, 372] on icon at bounding box center [889, 372] width 2 height 13
click at [567, 286] on div "📣 @Frenchie shared their experience from " You Are Not Alone With This™ " hoste…" at bounding box center [614, 290] width 567 height 58
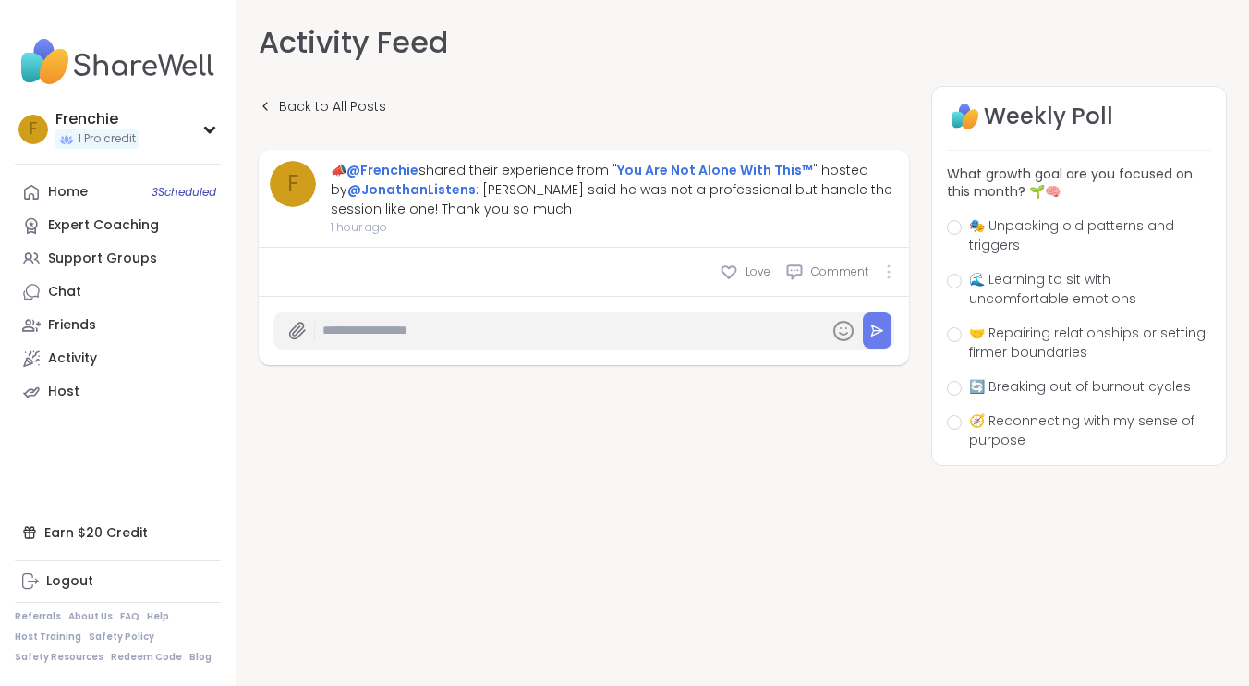
click at [888, 272] on icon at bounding box center [889, 271] width 2 height 13
click at [657, 101] on div "Back to All Posts" at bounding box center [584, 107] width 650 height 42
click at [295, 109] on span "Back to All Posts" at bounding box center [332, 106] width 107 height 19
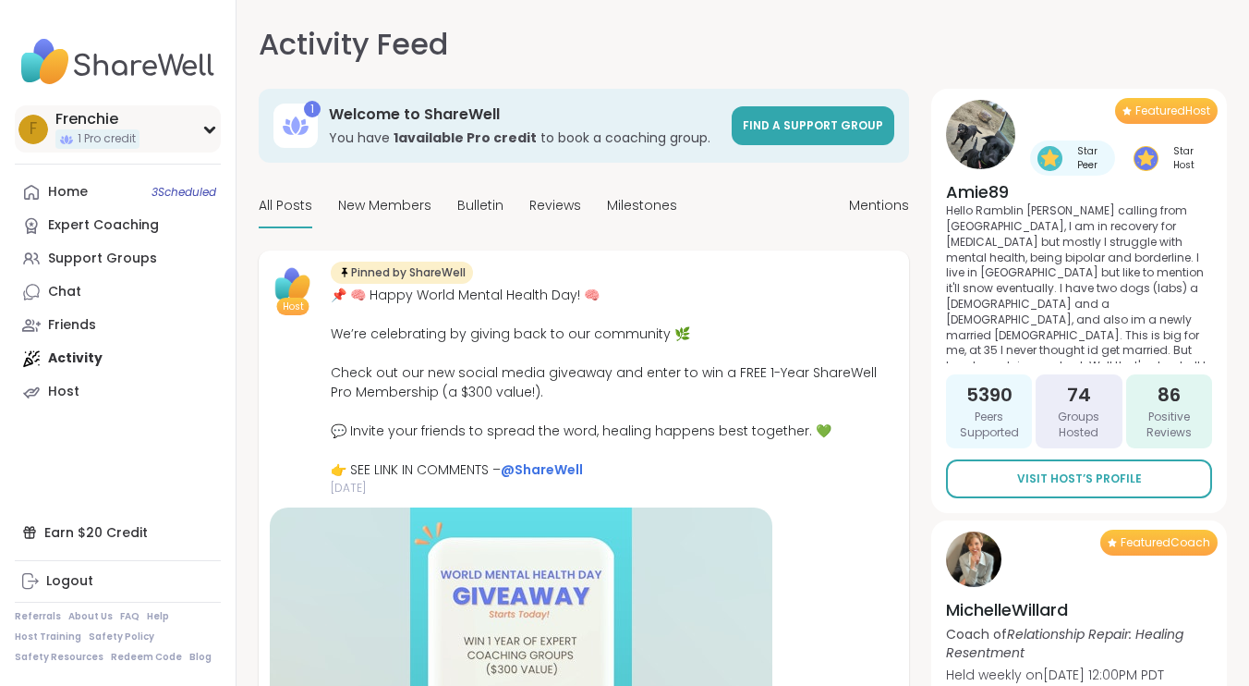
click at [207, 130] on icon at bounding box center [209, 130] width 8 height 5
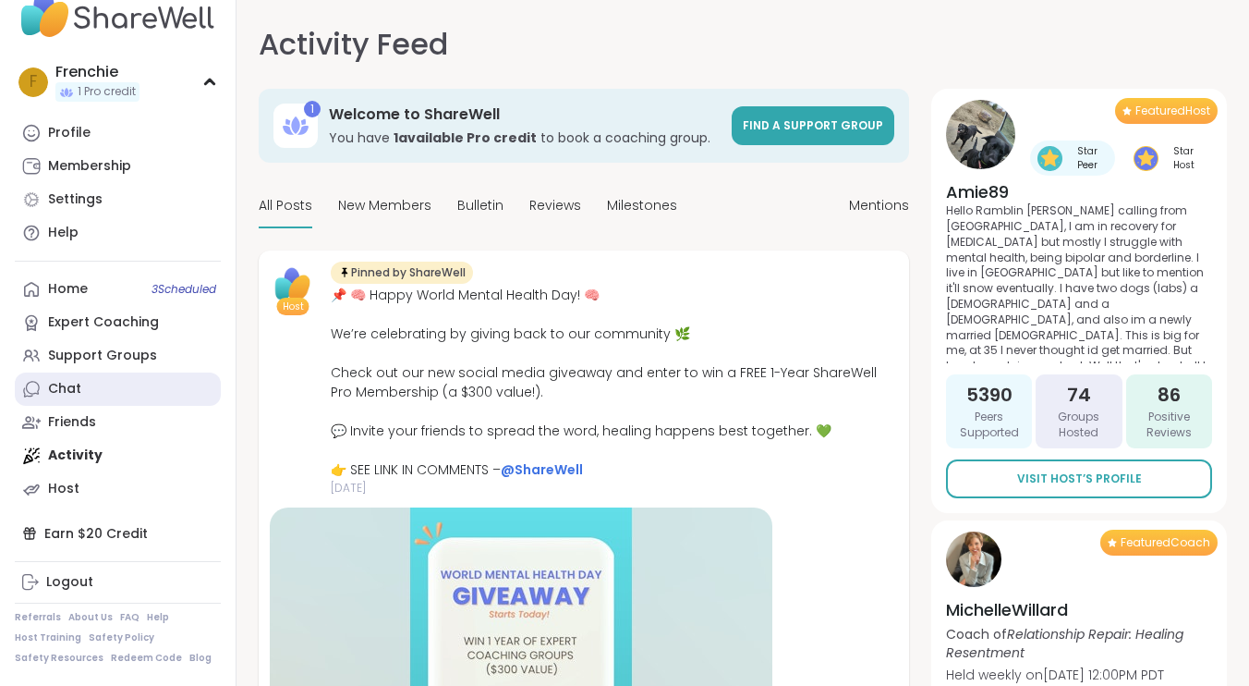
scroll to position [43, 0]
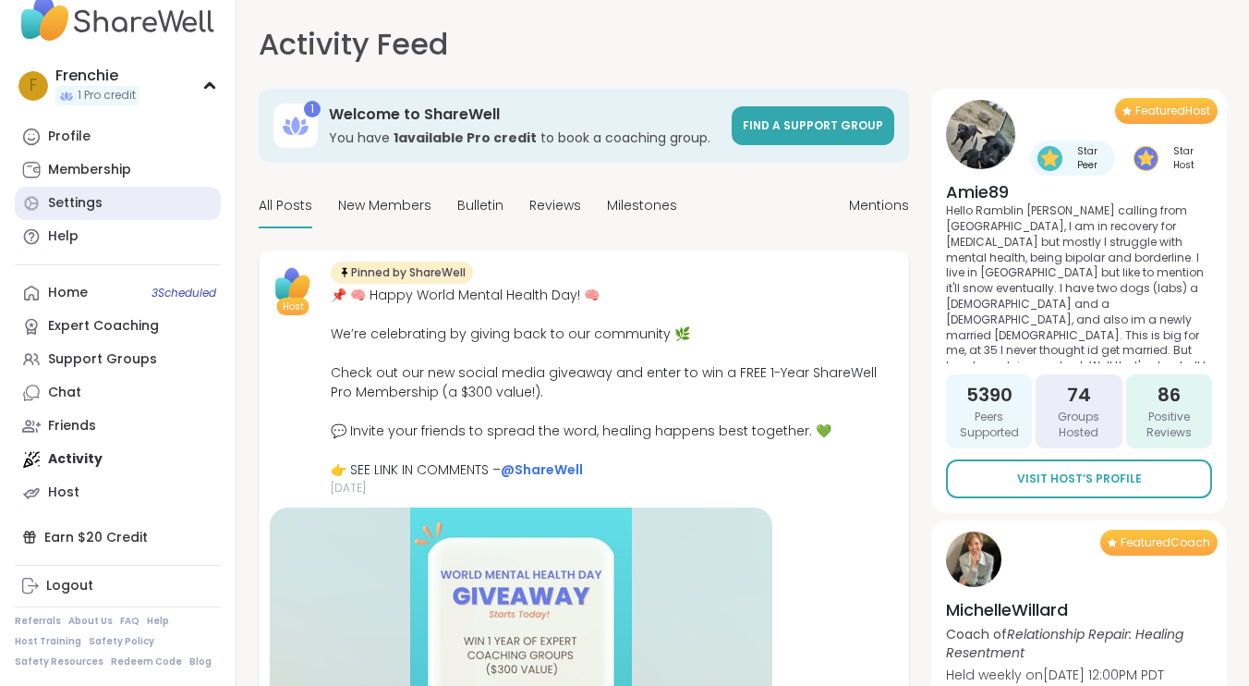
click at [61, 201] on div "Settings" at bounding box center [75, 203] width 55 height 18
select select "**"
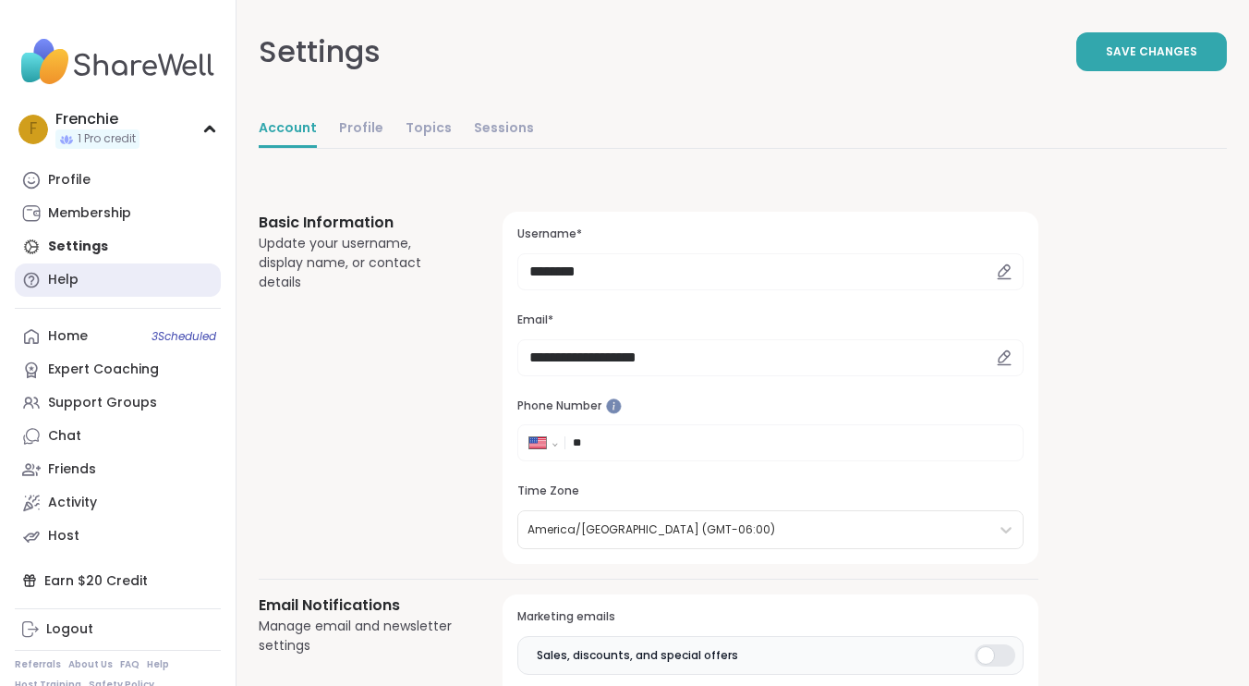
click at [72, 273] on div "Help" at bounding box center [63, 280] width 30 height 18
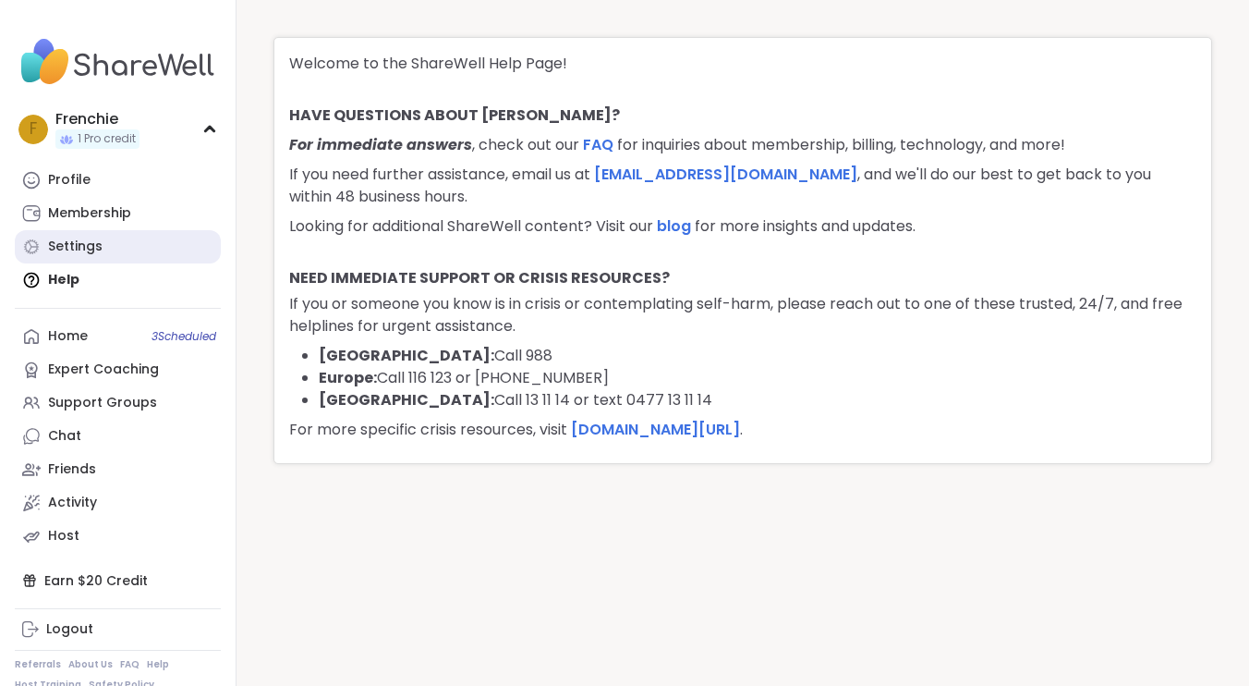
click at [89, 246] on div "Settings" at bounding box center [75, 246] width 55 height 18
select select "**"
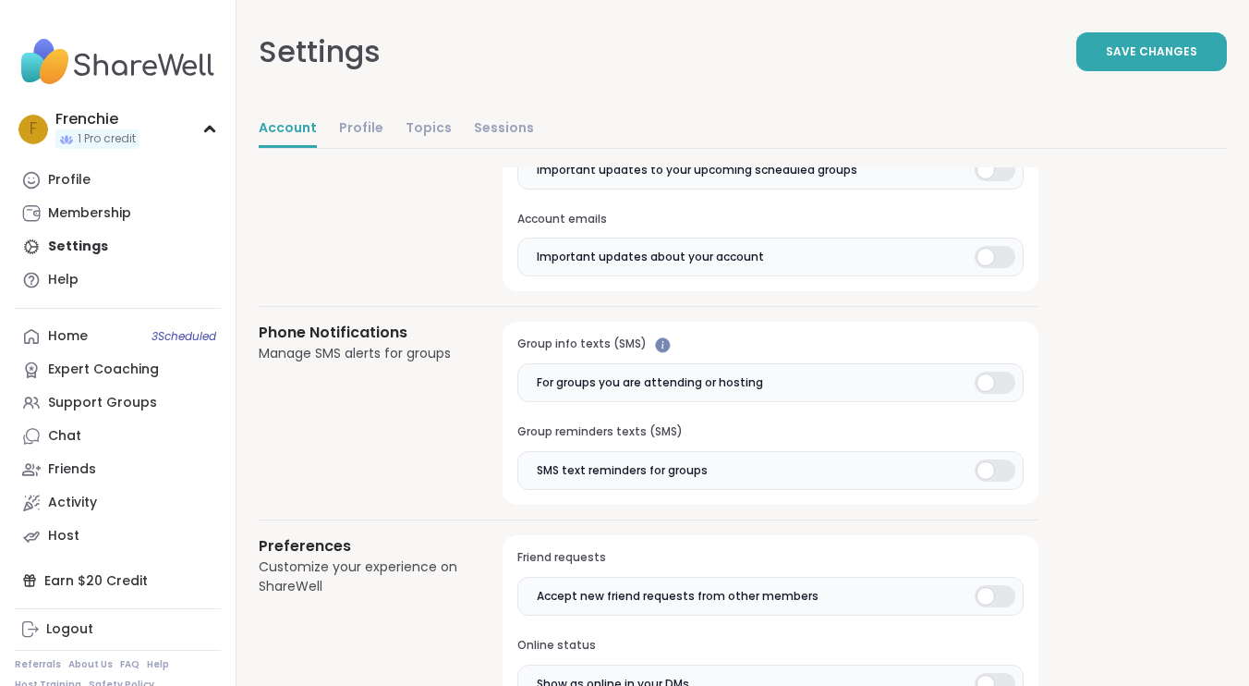
scroll to position [1204, 0]
